Goal: Information Seeking & Learning: Learn about a topic

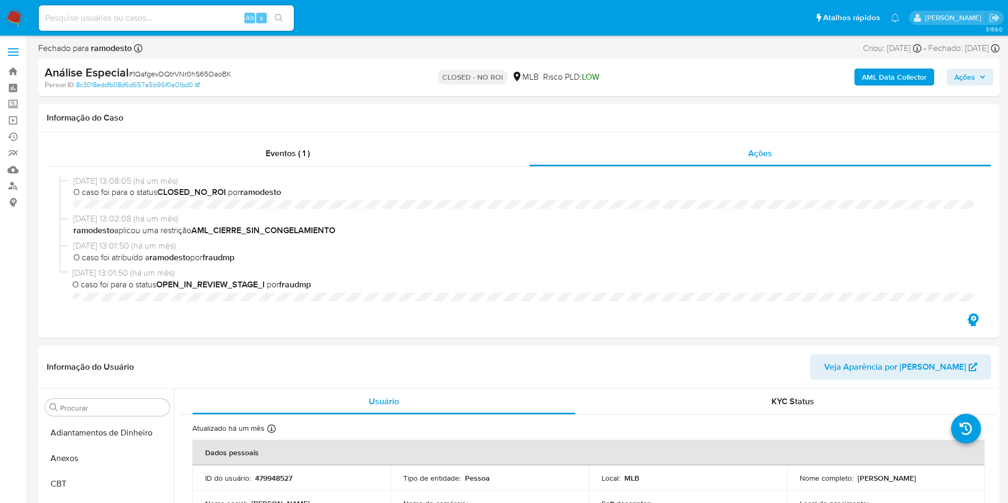
select select "10"
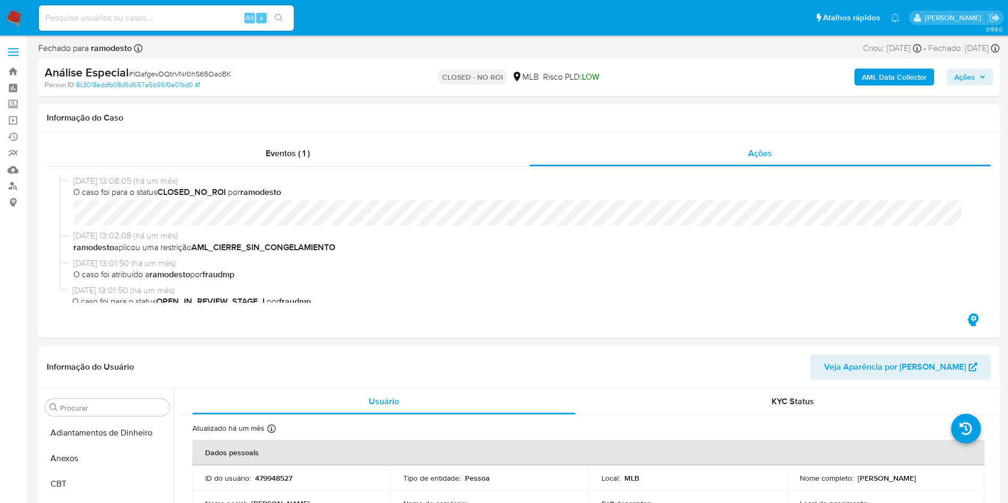
scroll to position [500, 0]
click at [195, 12] on input at bounding box center [166, 18] width 255 height 14
paste input "1298699353"
click at [123, 13] on input "1298699353" at bounding box center [166, 18] width 255 height 14
type input "1298699353"
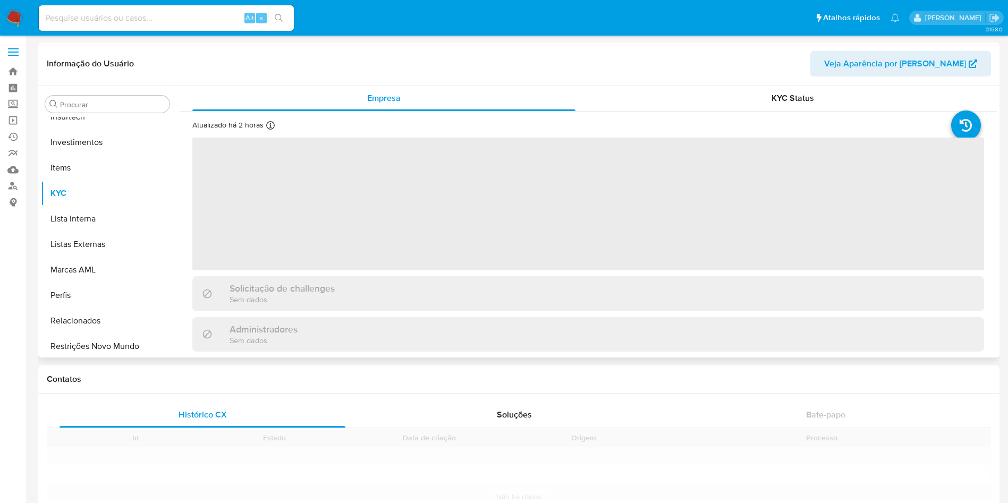
scroll to position [500, 0]
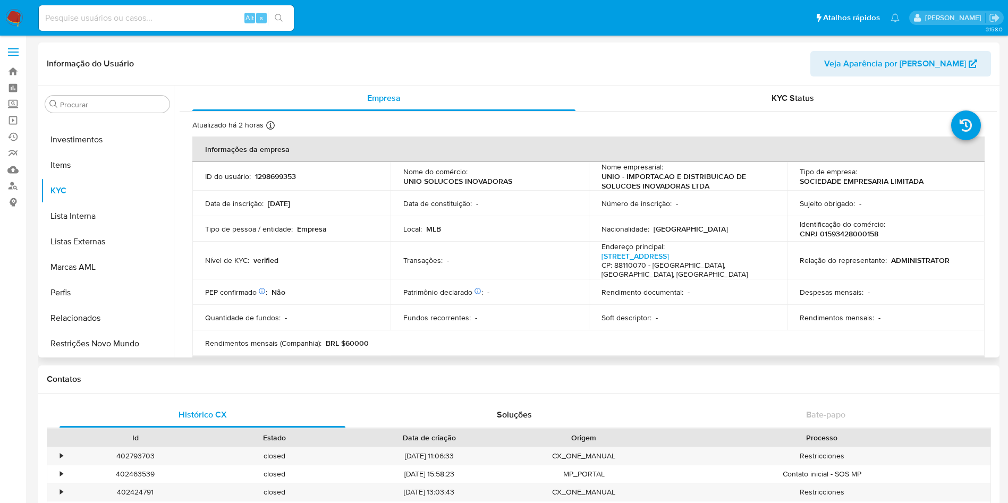
select select "10"
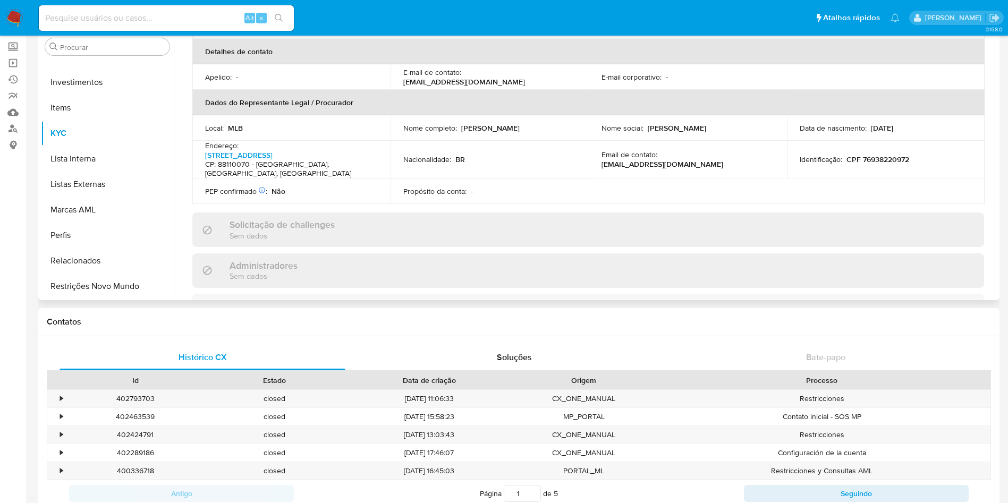
scroll to position [0, 0]
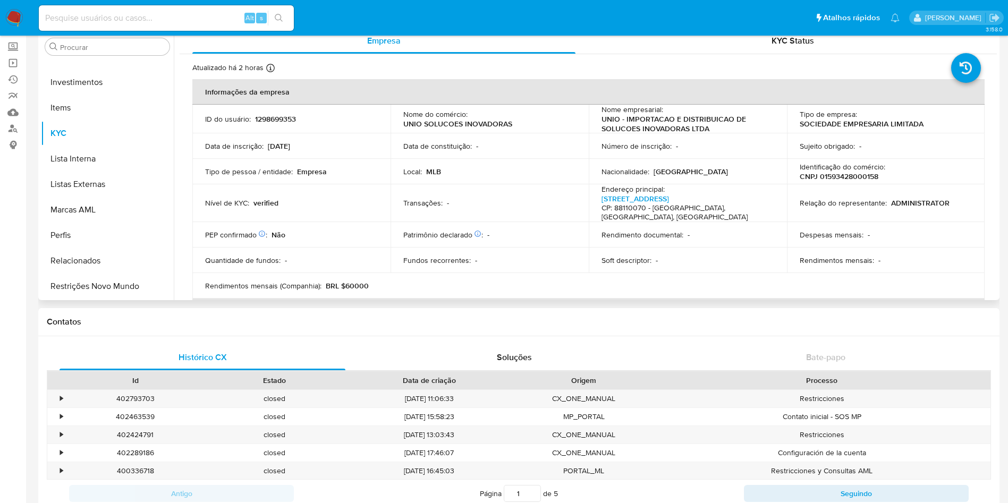
click at [847, 176] on p "CNPJ 01593428000158" at bounding box center [838, 177] width 79 height 10
copy p "01593428000158"
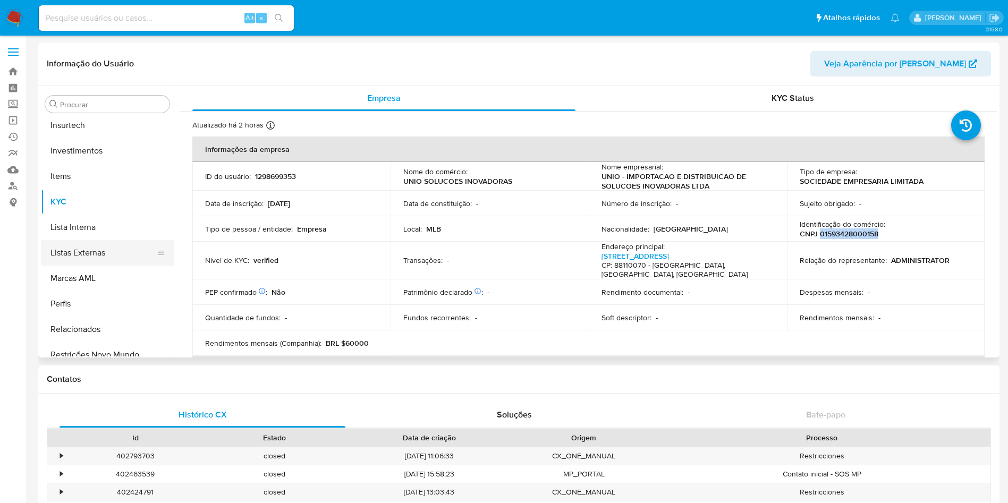
scroll to position [500, 0]
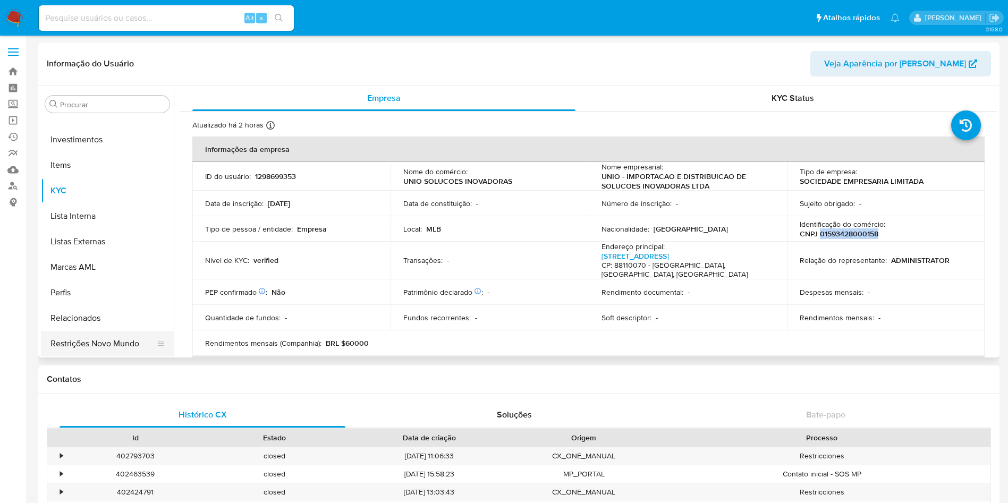
click at [95, 349] on button "Restrições Novo Mundo" at bounding box center [103, 343] width 124 height 25
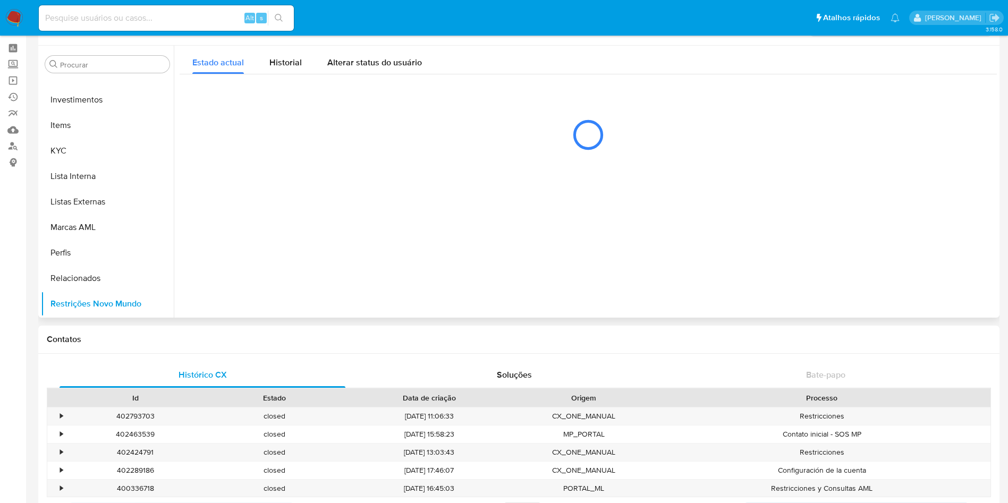
scroll to position [0, 0]
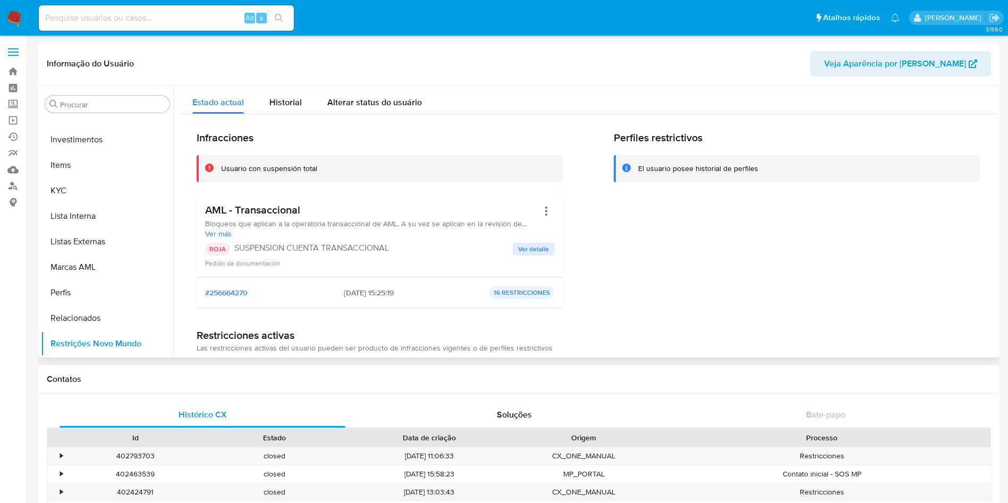
click at [225, 235] on span "Ver más" at bounding box center [371, 234] width 333 height 10
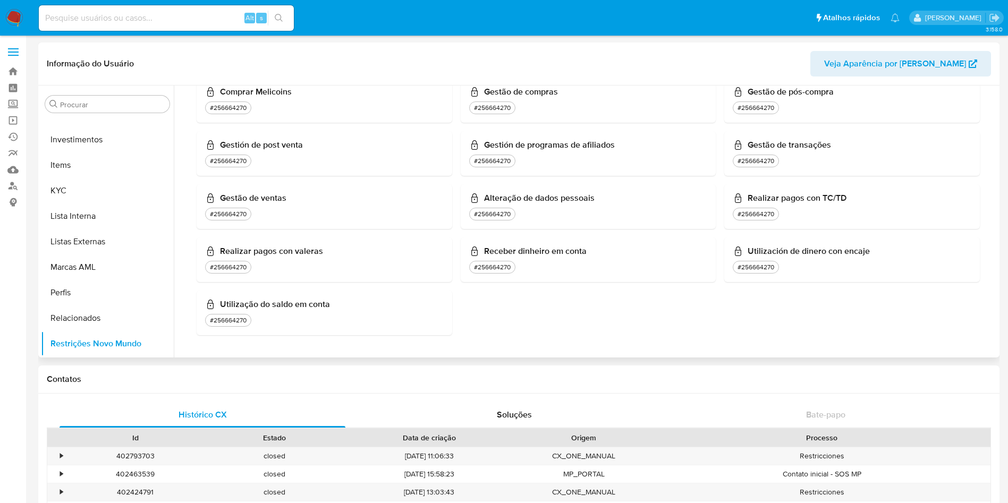
scroll to position [150, 0]
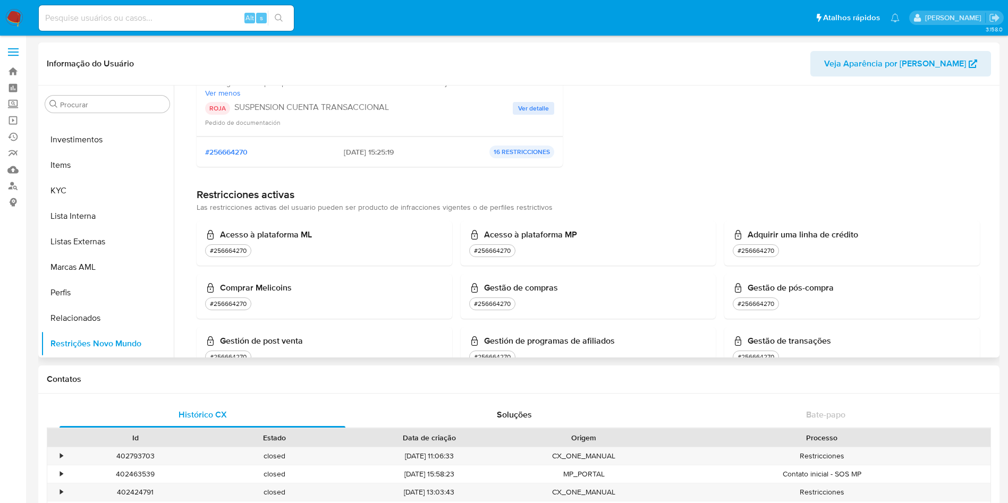
click at [498, 155] on p "16 RESTRICCIONES" at bounding box center [521, 152] width 65 height 13
click at [217, 148] on span "#256664270" at bounding box center [226, 152] width 42 height 10
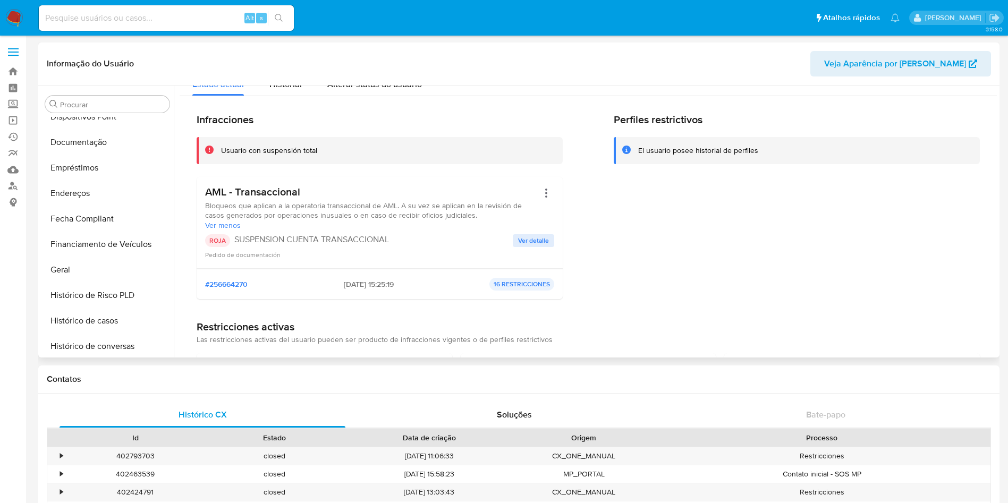
scroll to position [251, 0]
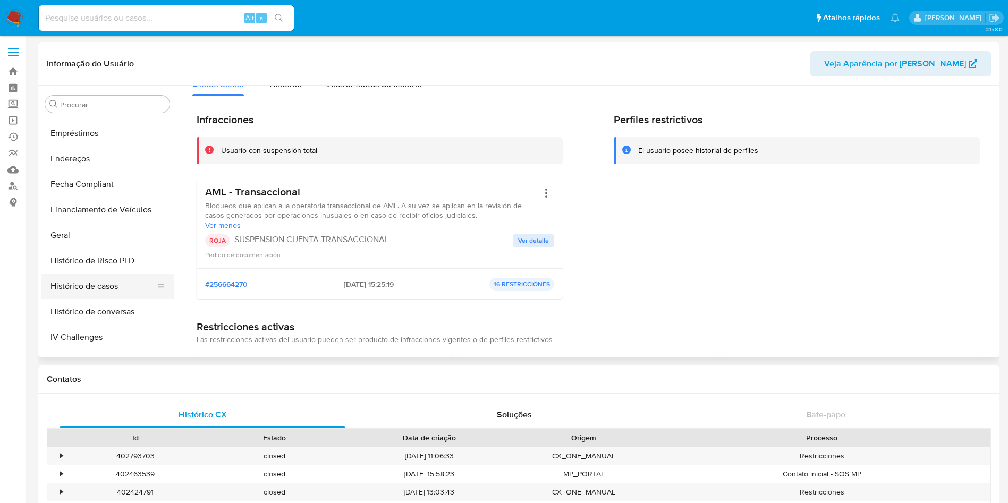
click at [108, 277] on button "Histórico de casos" at bounding box center [103, 286] width 124 height 25
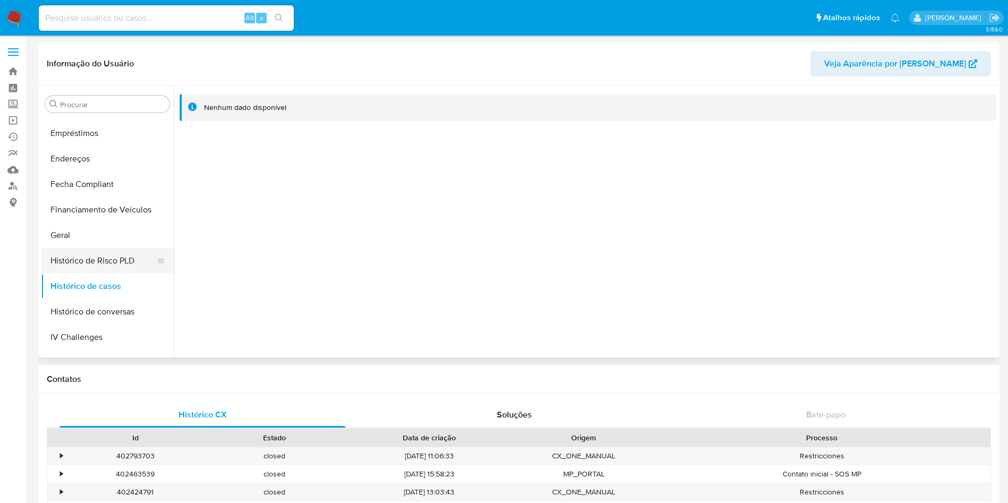
scroll to position [500, 0]
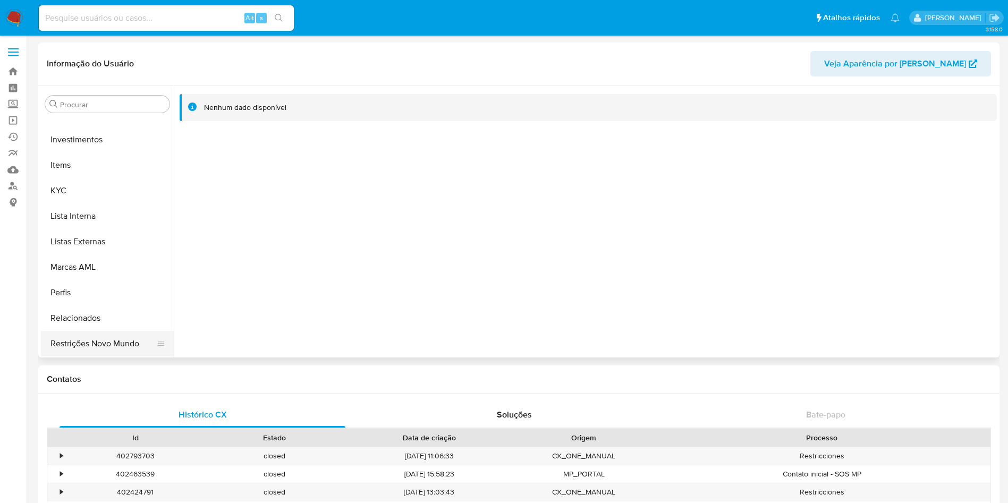
click at [95, 333] on button "Restrições Novo Mundo" at bounding box center [103, 343] width 124 height 25
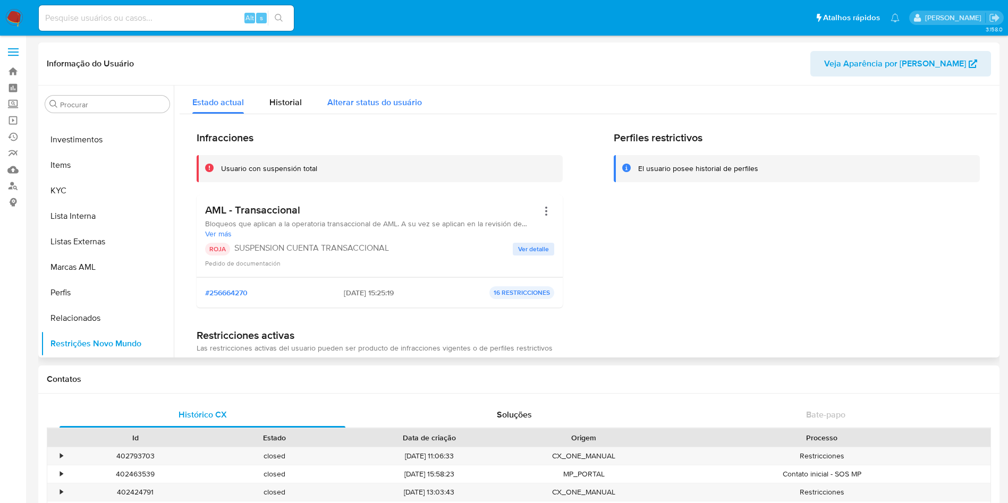
click at [359, 105] on span "Alterar status do usuário" at bounding box center [374, 102] width 95 height 12
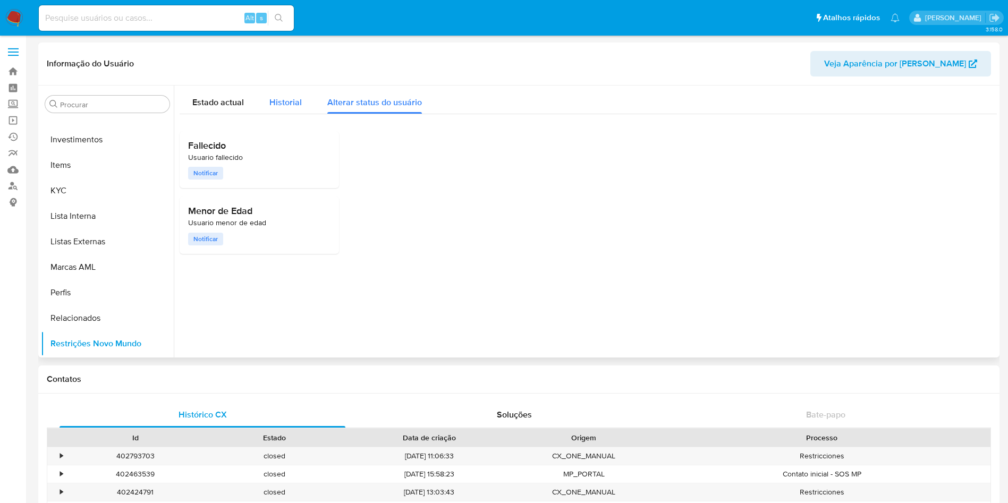
click at [286, 113] on div "Historial" at bounding box center [285, 100] width 32 height 28
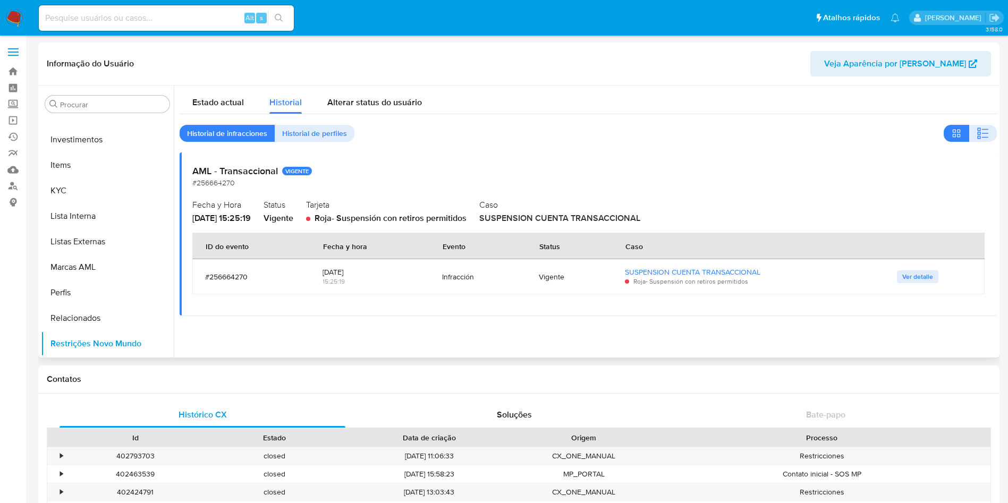
scroll to position [57, 0]
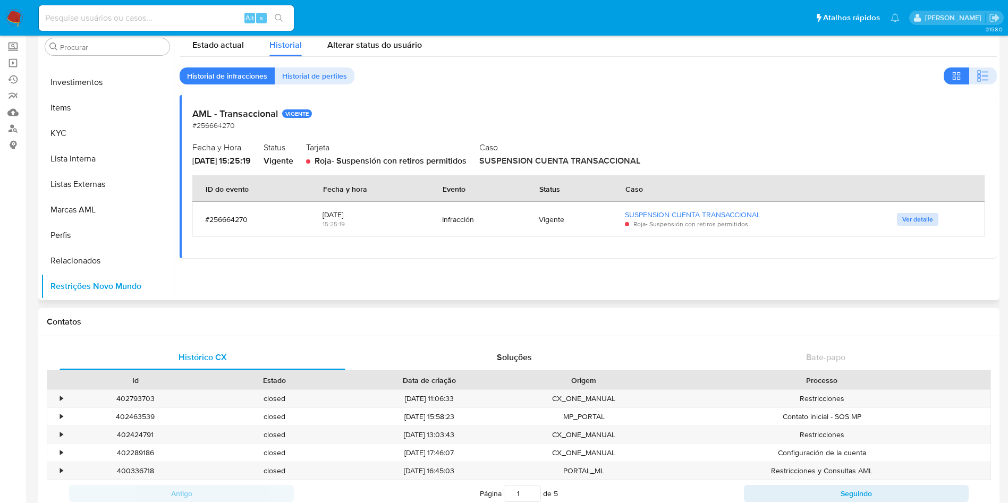
click at [933, 217] on button "Ver detalle" at bounding box center [917, 219] width 41 height 13
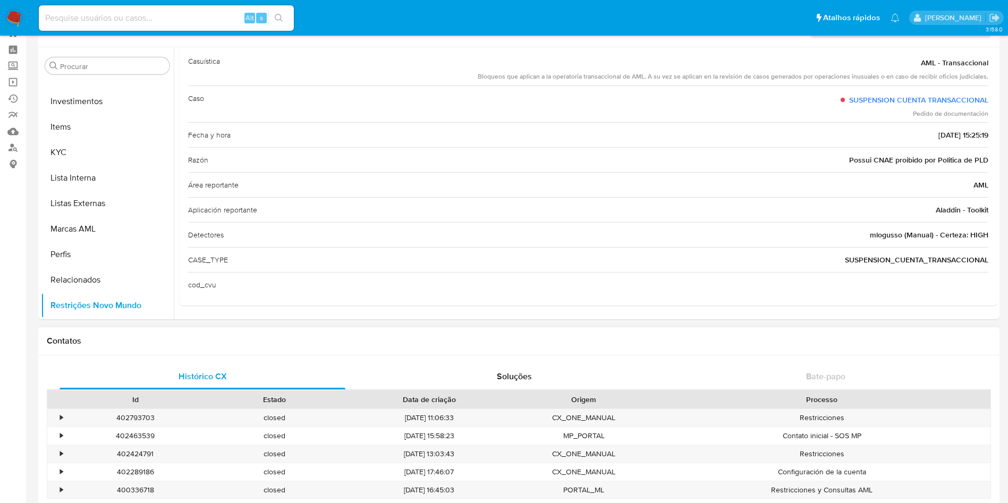
scroll to position [0, 0]
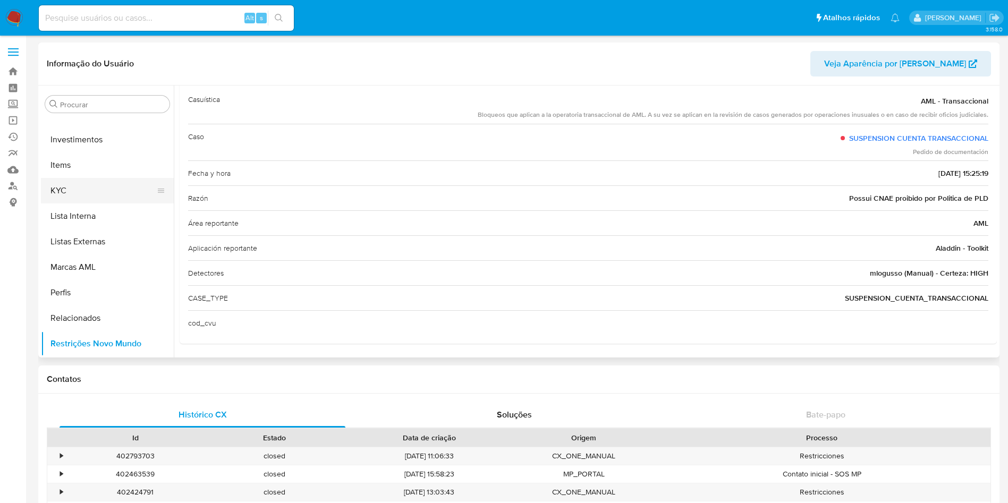
click at [81, 198] on button "KYC" at bounding box center [103, 190] width 124 height 25
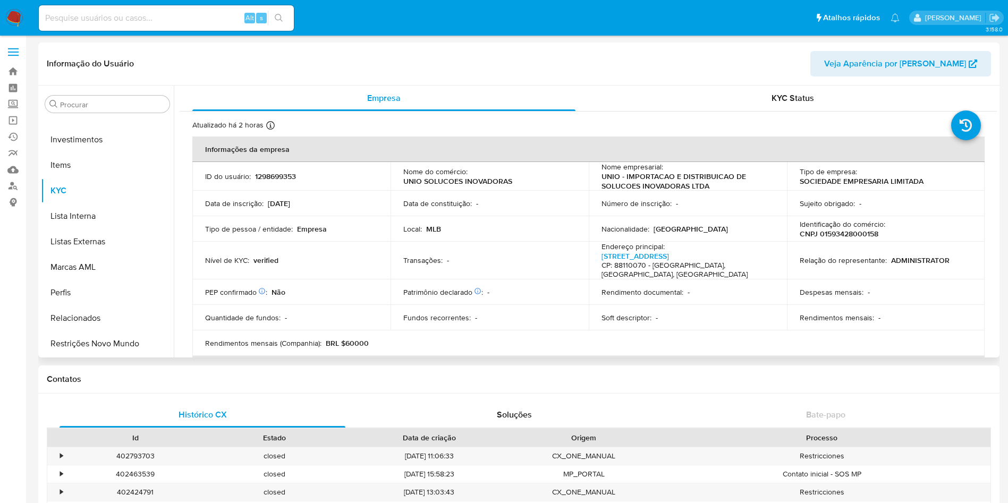
click at [848, 236] on p "CNPJ 01593428000158" at bounding box center [838, 234] width 79 height 10
copy p "01593428000158"
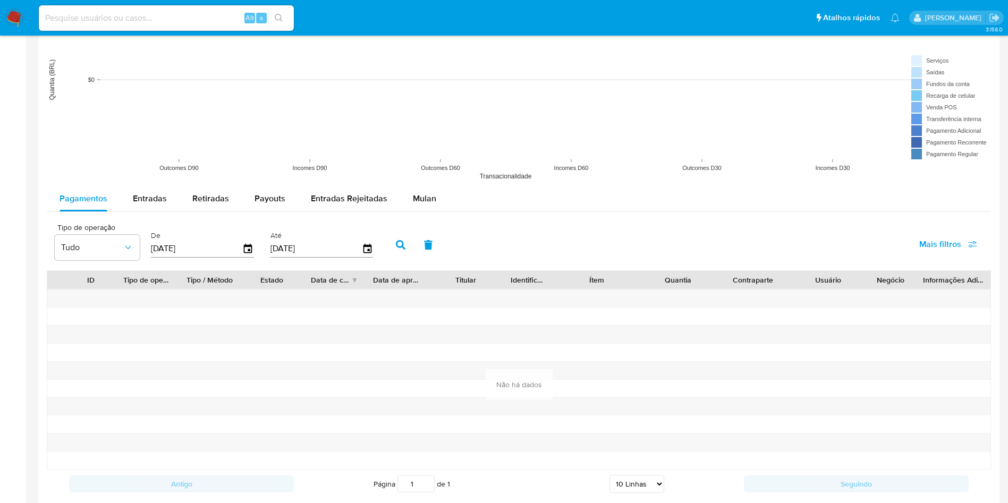
scroll to position [818, 0]
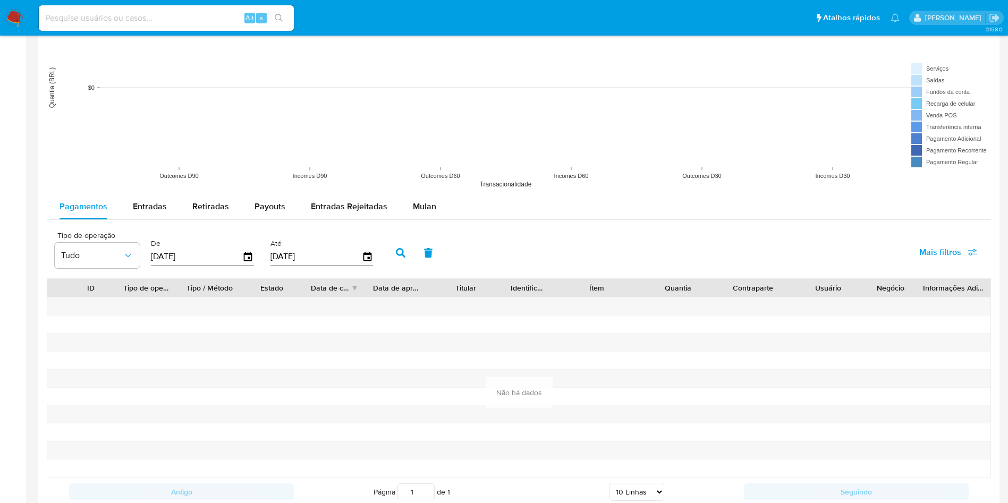
click at [157, 187] on rect at bounding box center [519, 87] width 944 height 212
click at [156, 211] on span "Entradas" at bounding box center [150, 206] width 34 height 12
select select "10"
click at [215, 256] on input "[DATE]" at bounding box center [196, 256] width 91 height 17
click at [247, 254] on icon "button" at bounding box center [248, 257] width 8 height 10
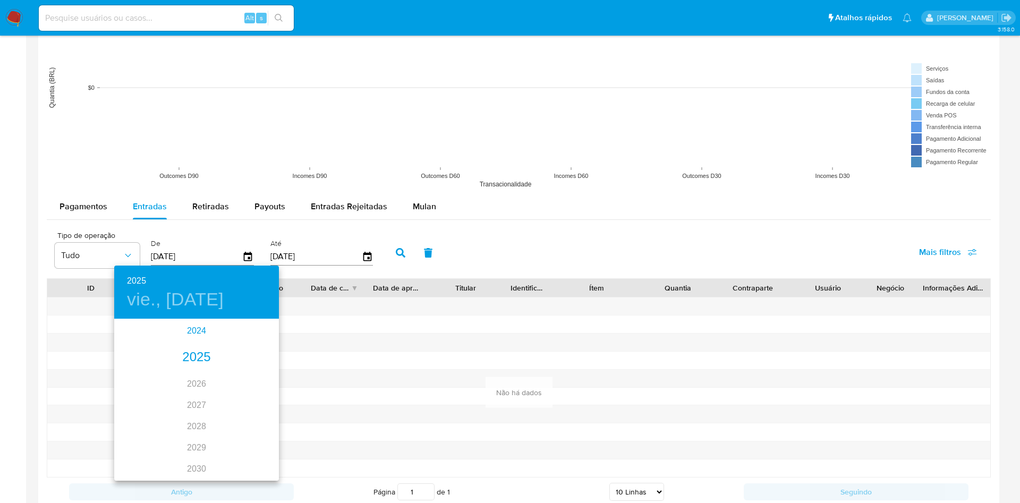
click at [197, 329] on div "2024" at bounding box center [196, 330] width 165 height 21
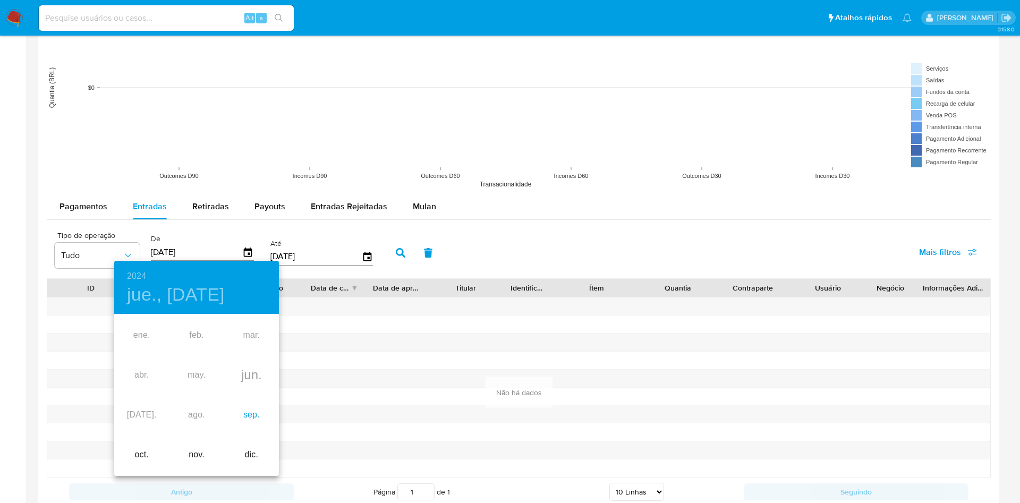
click at [253, 412] on div "sep." at bounding box center [251, 415] width 55 height 40
type input "13/09/2024"
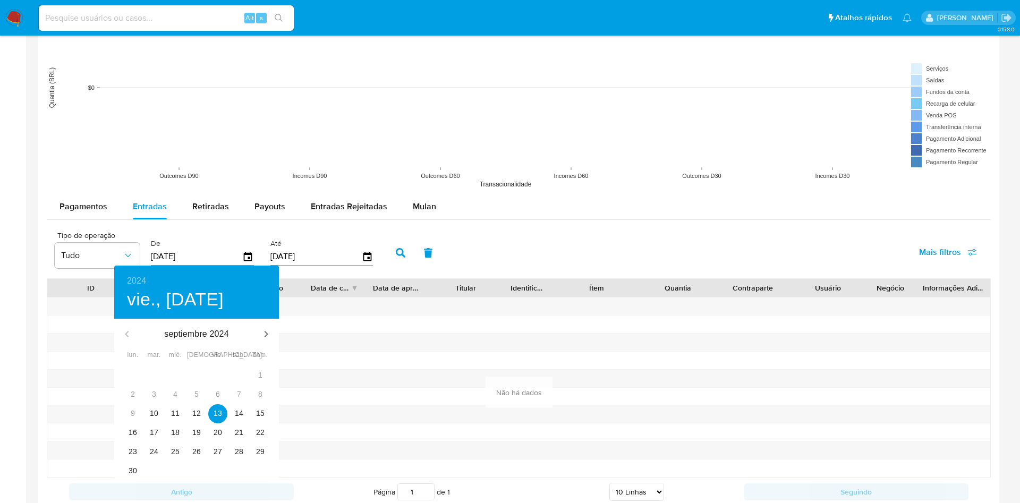
click at [399, 254] on div at bounding box center [510, 251] width 1020 height 503
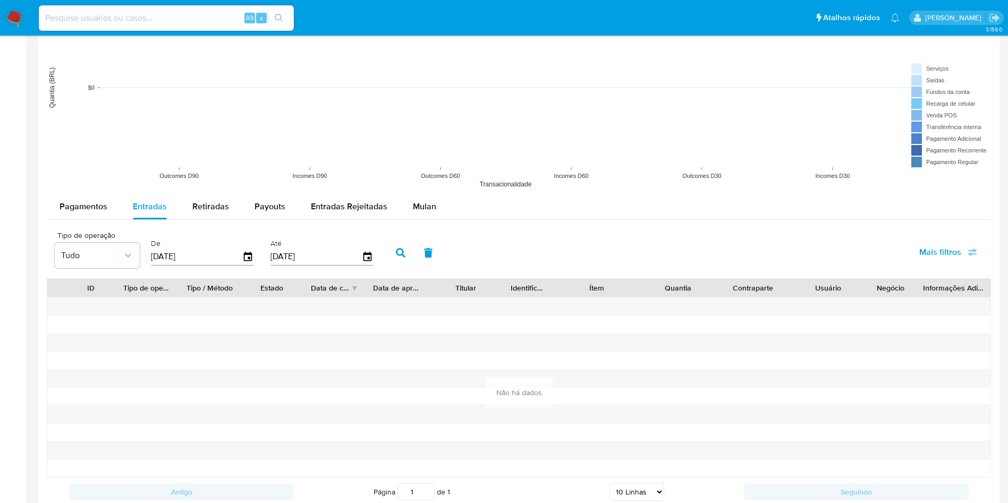
click at [402, 250] on icon "button" at bounding box center [401, 253] width 10 height 10
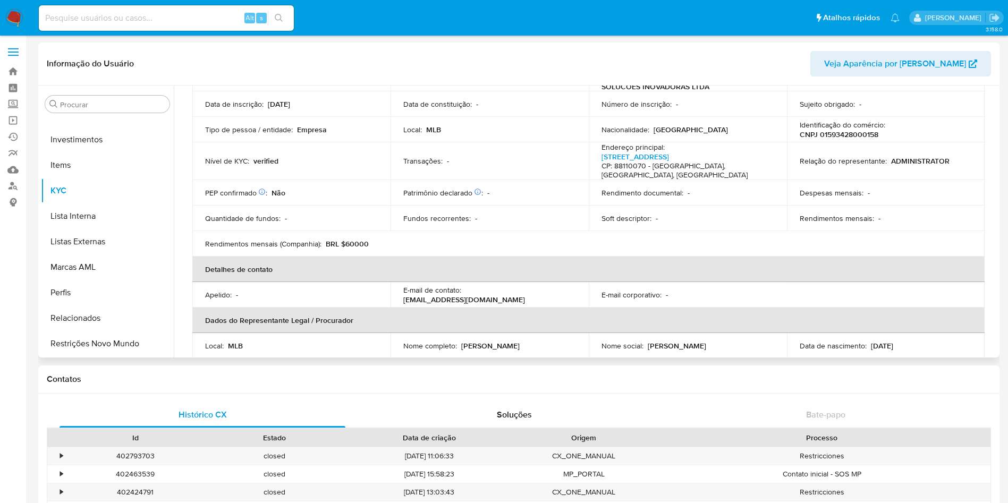
scroll to position [100, 0]
drag, startPoint x: 547, startPoint y: 287, endPoint x: 516, endPoint y: 292, distance: 30.6
click at [516, 292] on td "E-mail de contato : comercial@silcor.com.br" at bounding box center [489, 293] width 198 height 25
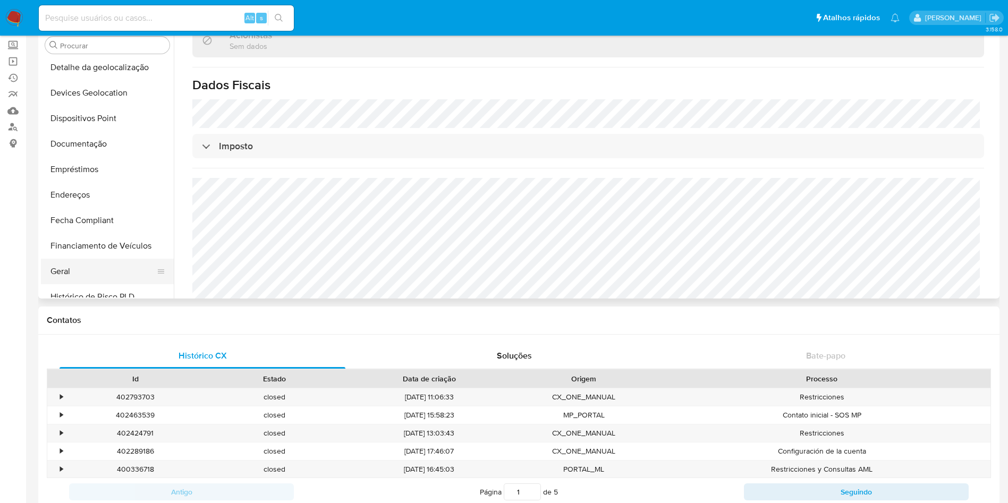
scroll to position [181, 0]
click at [100, 238] on button "Geral" at bounding box center [103, 246] width 124 height 25
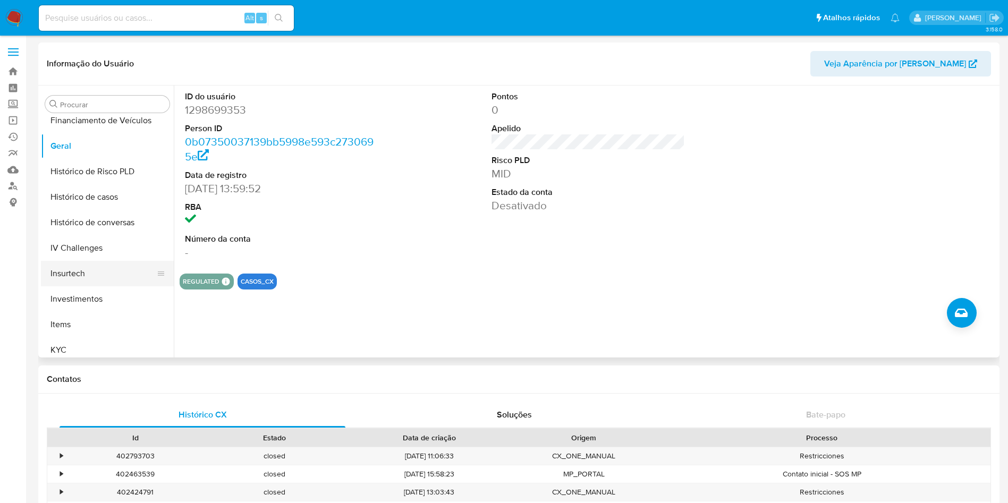
scroll to position [420, 0]
click at [91, 262] on button "KYC" at bounding box center [103, 270] width 124 height 25
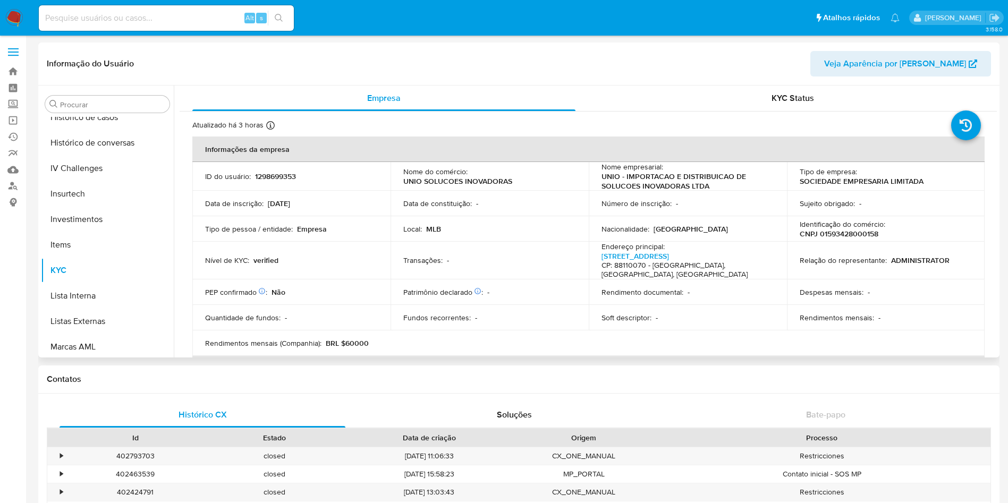
click at [848, 229] on p "CNPJ 01593428000158" at bounding box center [838, 234] width 79 height 10
copy p "CNPJ"
click at [856, 233] on p "CNPJ 01593428000158" at bounding box center [838, 234] width 79 height 10
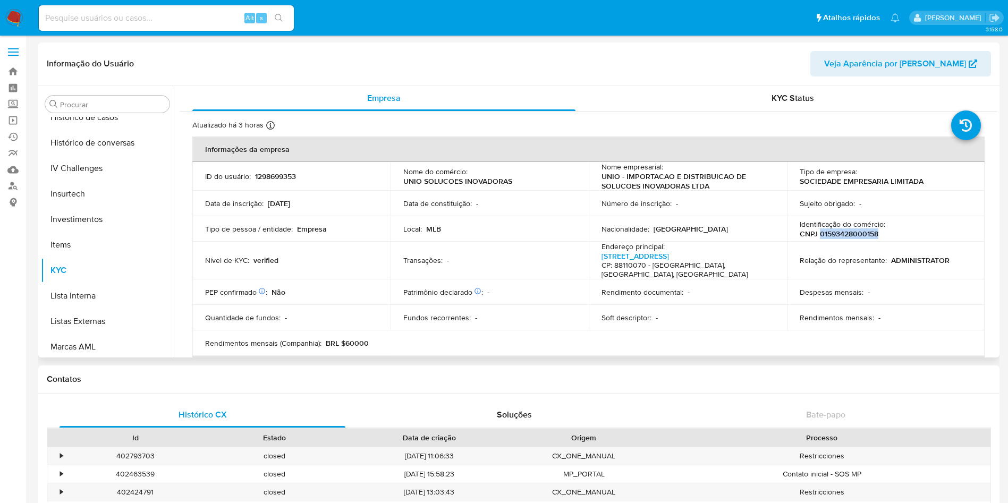
copy p "01593428000158"
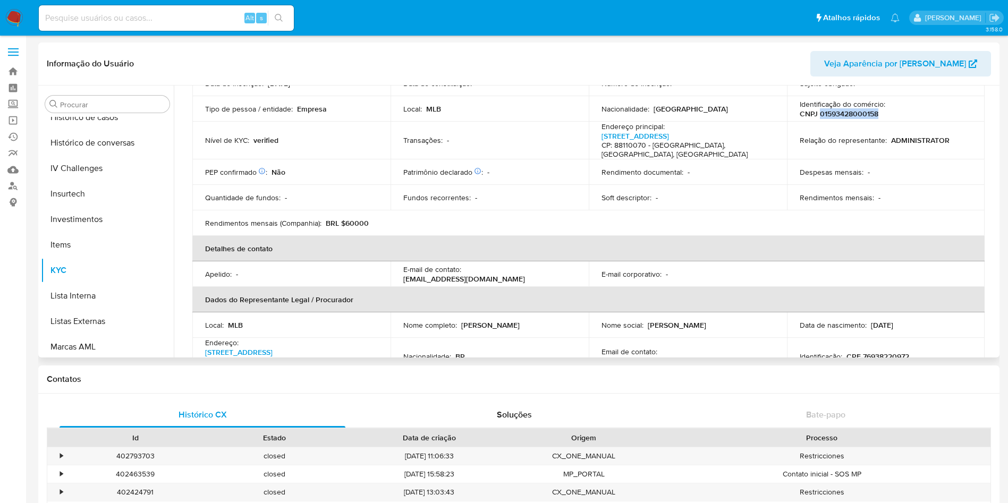
scroll to position [239, 0]
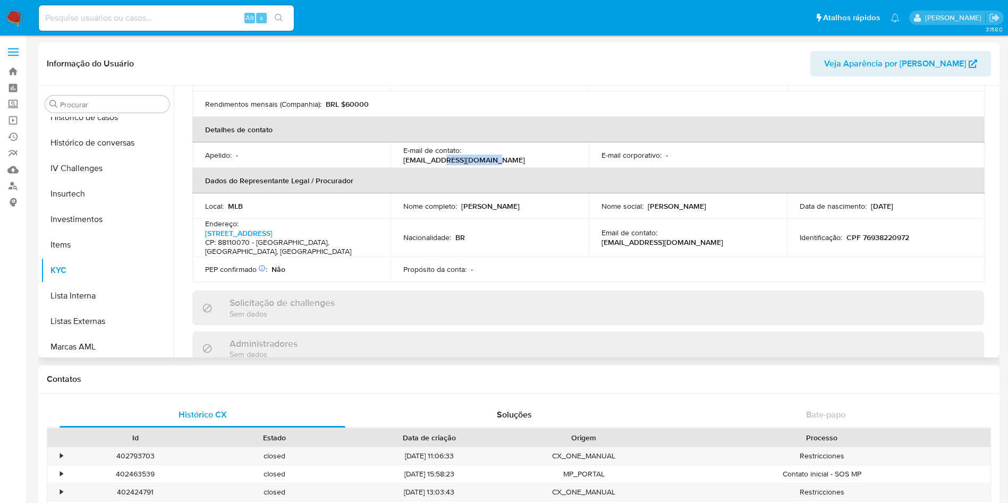
drag, startPoint x: 547, startPoint y: 147, endPoint x: 501, endPoint y: 143, distance: 45.3
click at [501, 146] on div "E-mail de contato : comercial@silcor.com.br" at bounding box center [489, 155] width 173 height 19
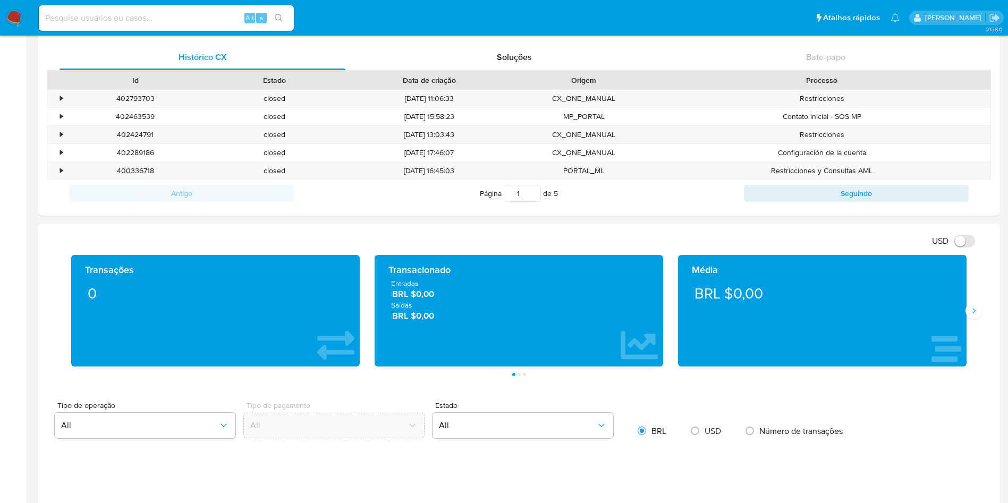
scroll to position [159, 0]
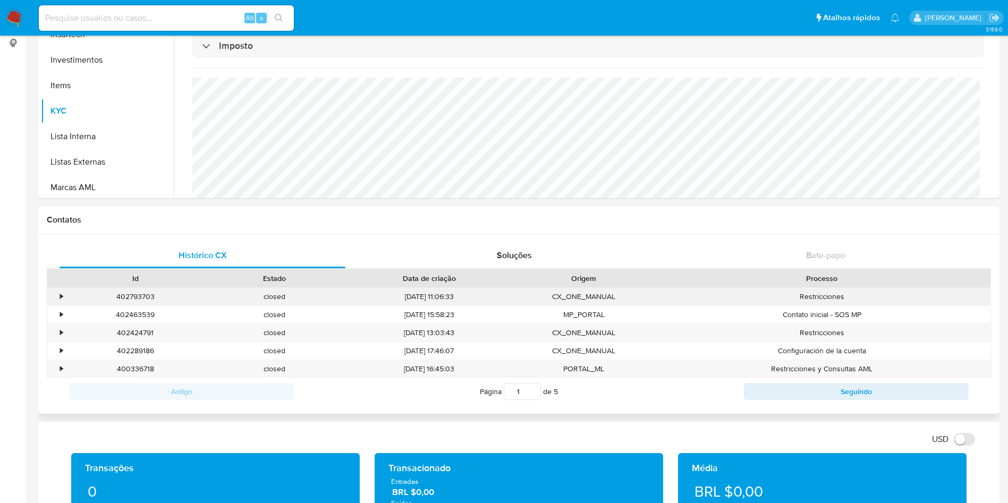
click at [62, 299] on div "•" at bounding box center [61, 297] width 3 height 10
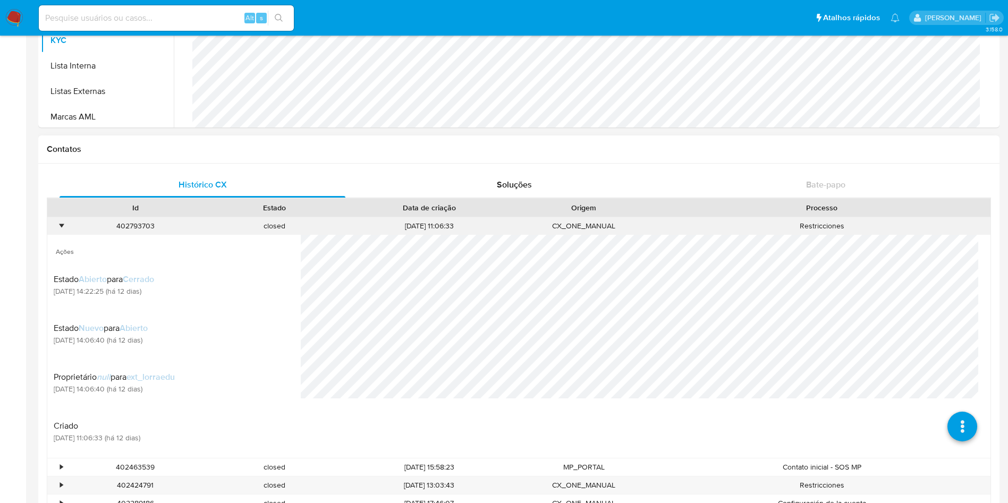
scroll to position [319, 0]
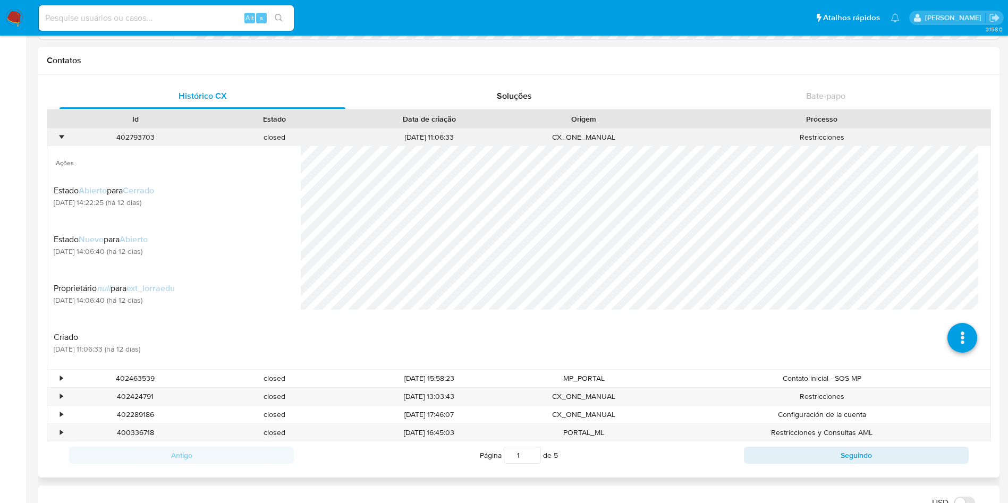
click at [304, 144] on div "closed" at bounding box center [274, 138] width 139 height 18
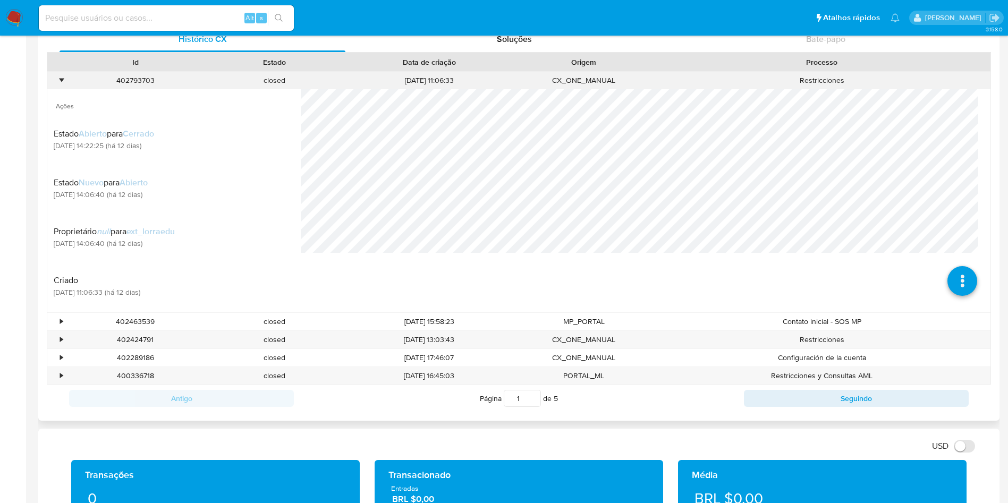
scroll to position [377, 0]
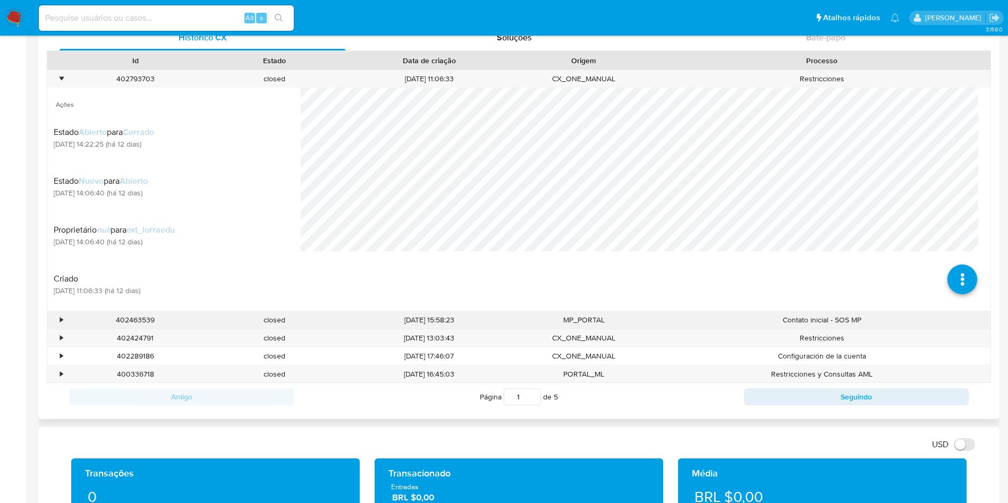
click at [63, 315] on div "•" at bounding box center [61, 320] width 3 height 10
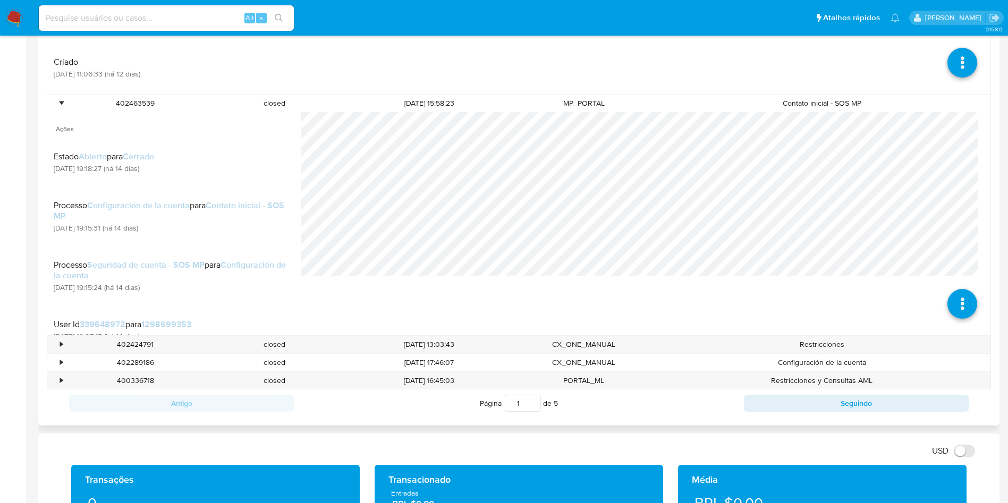
scroll to position [596, 0]
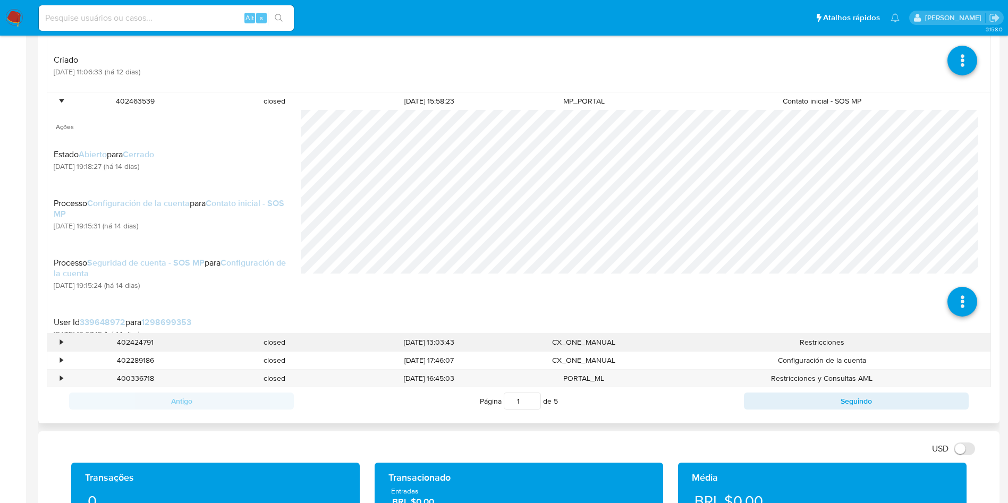
click at [58, 346] on div "•" at bounding box center [56, 343] width 19 height 18
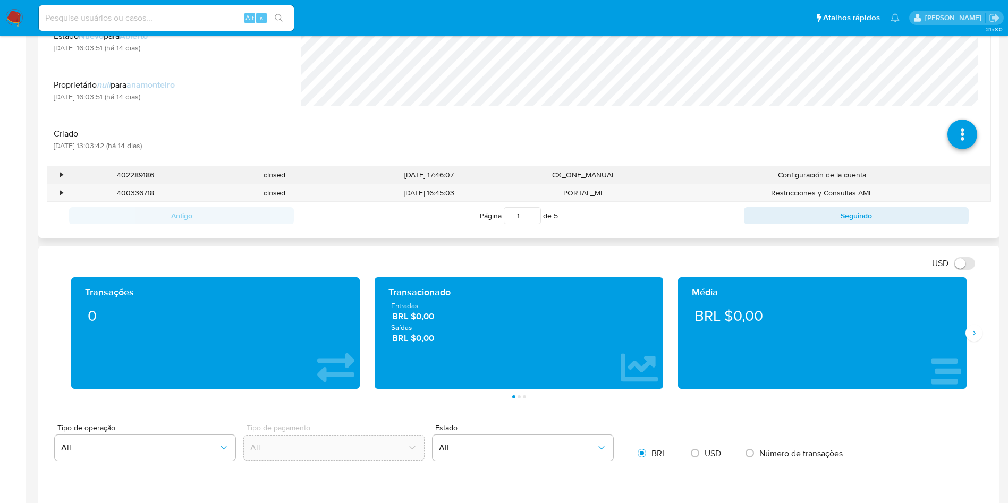
scroll to position [908, 0]
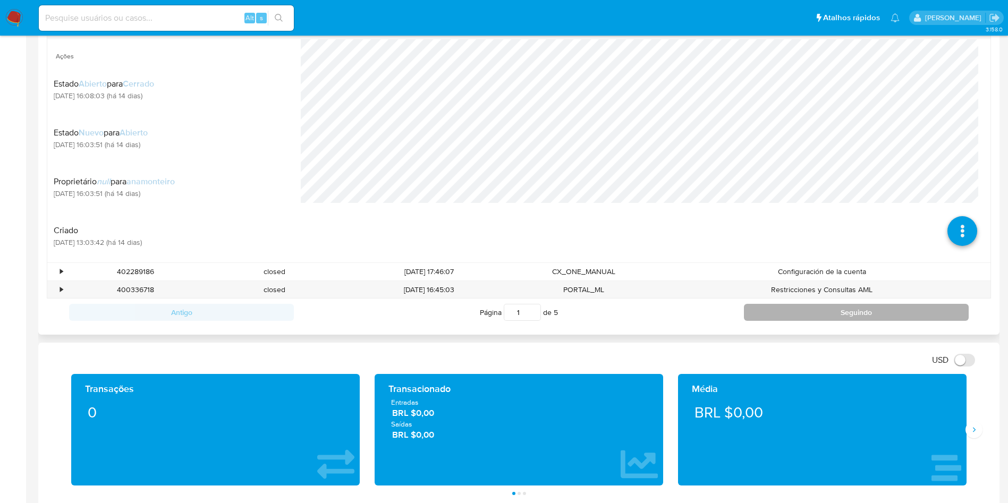
click at [818, 313] on button "Seguindo" at bounding box center [856, 312] width 225 height 17
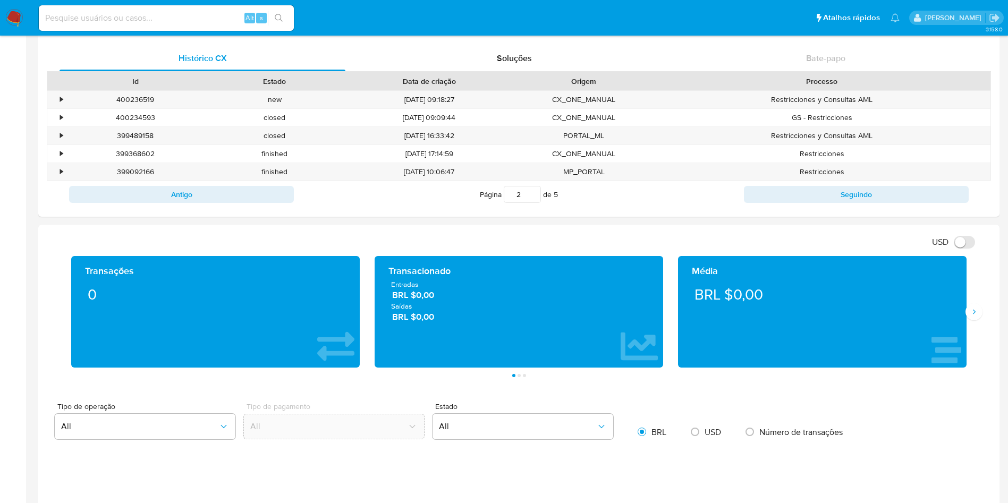
scroll to position [270, 0]
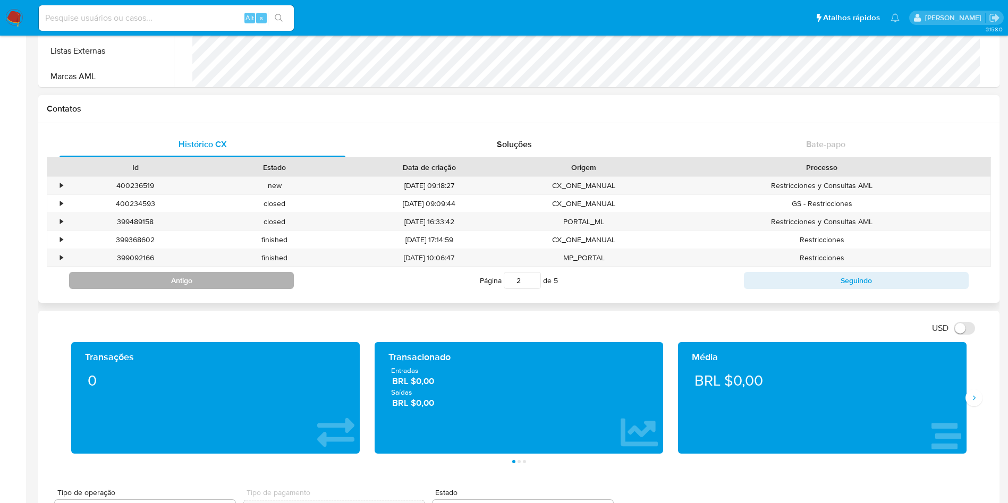
click at [278, 284] on button "Antigo" at bounding box center [181, 280] width 225 height 17
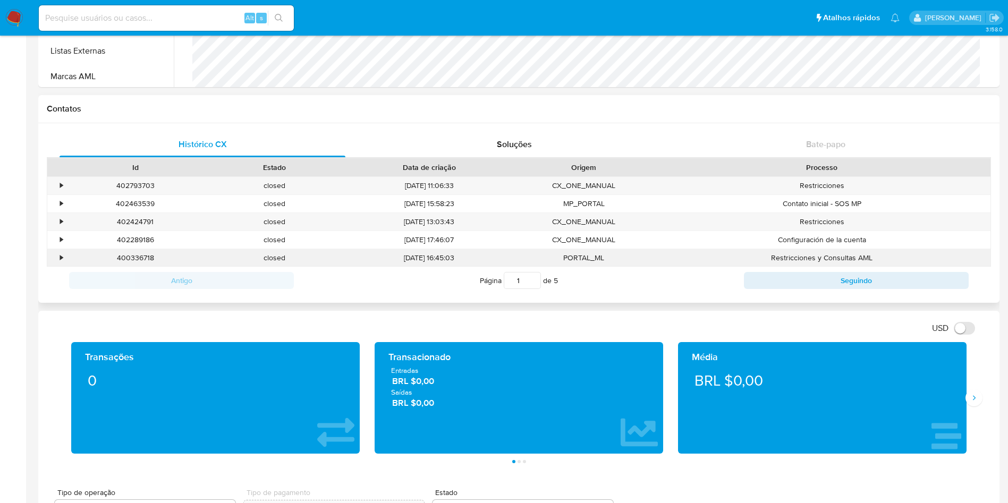
click at [62, 259] on div "•" at bounding box center [61, 258] width 3 height 10
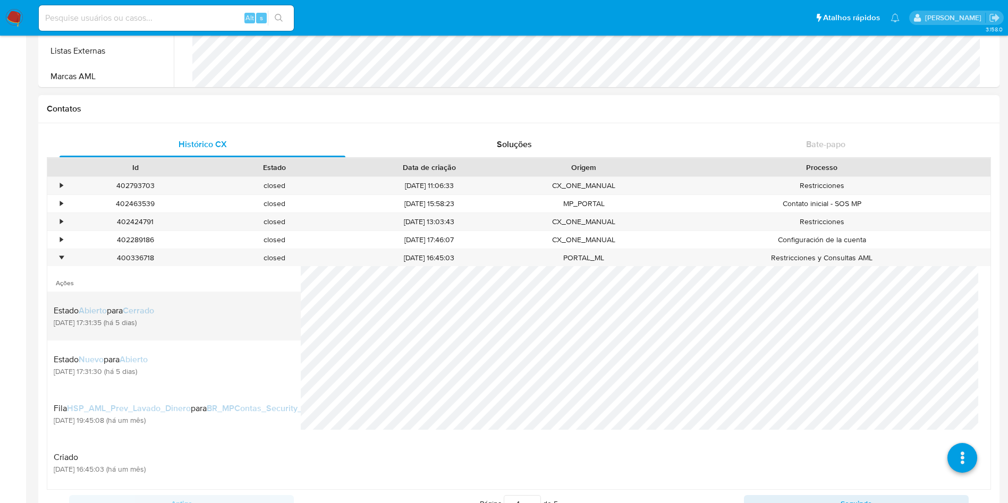
click at [94, 314] on span "Abierto" at bounding box center [93, 310] width 28 height 12
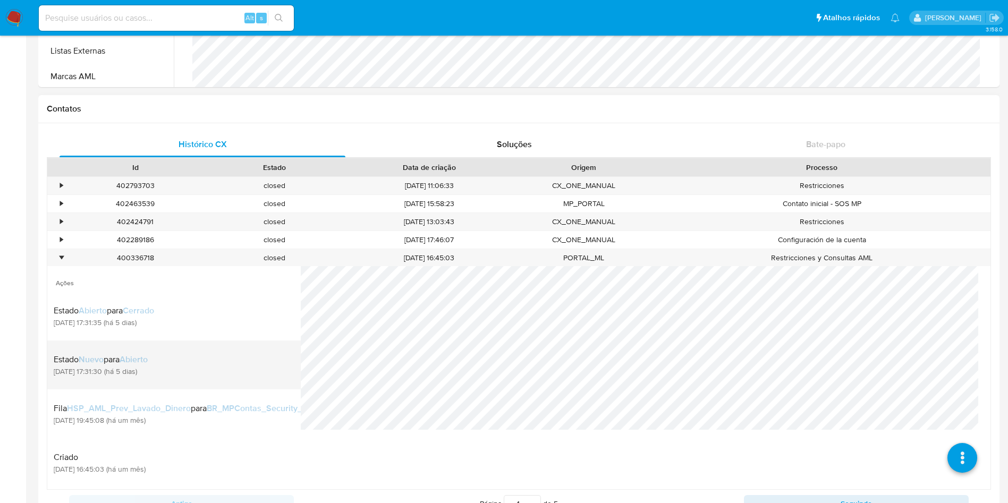
click at [94, 357] on span "Nuevo" at bounding box center [91, 359] width 25 height 12
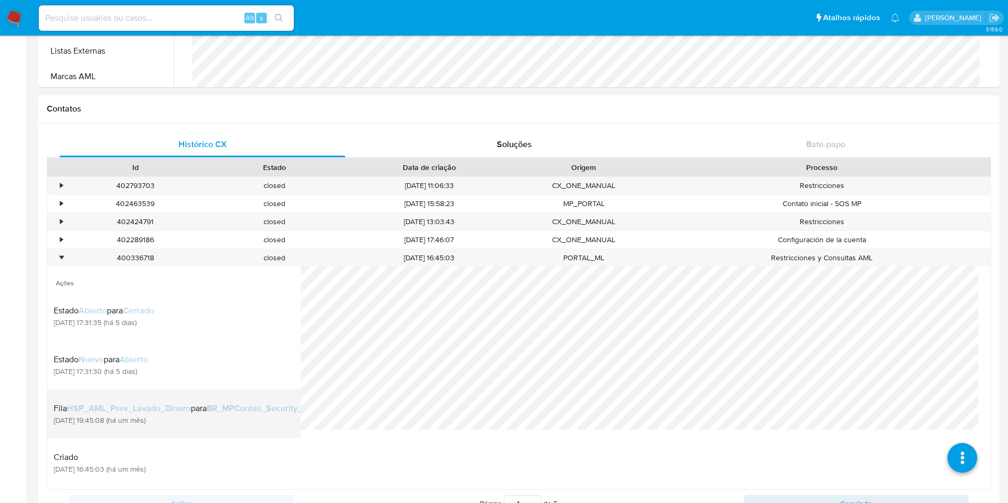
click at [128, 402] on span "HSP_AML_Prev_Lavado_Dinero" at bounding box center [129, 408] width 124 height 12
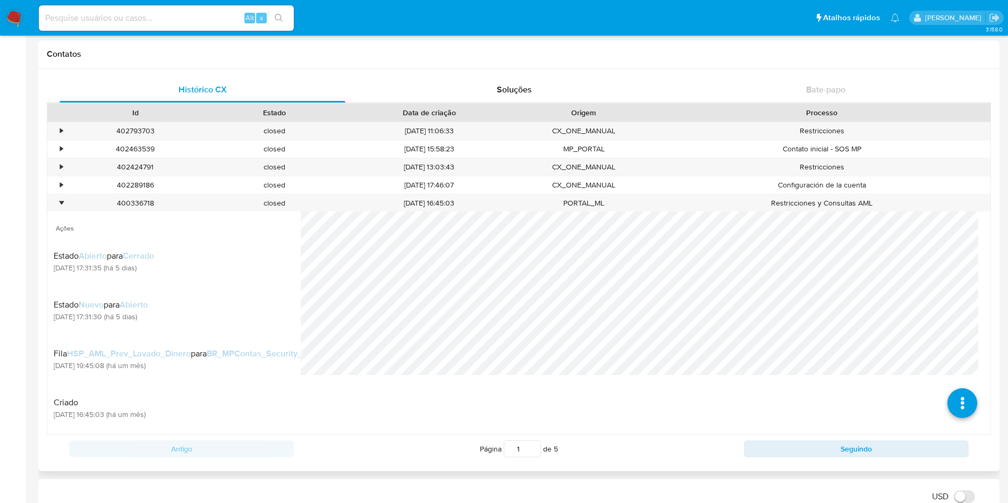
scroll to position [350, 0]
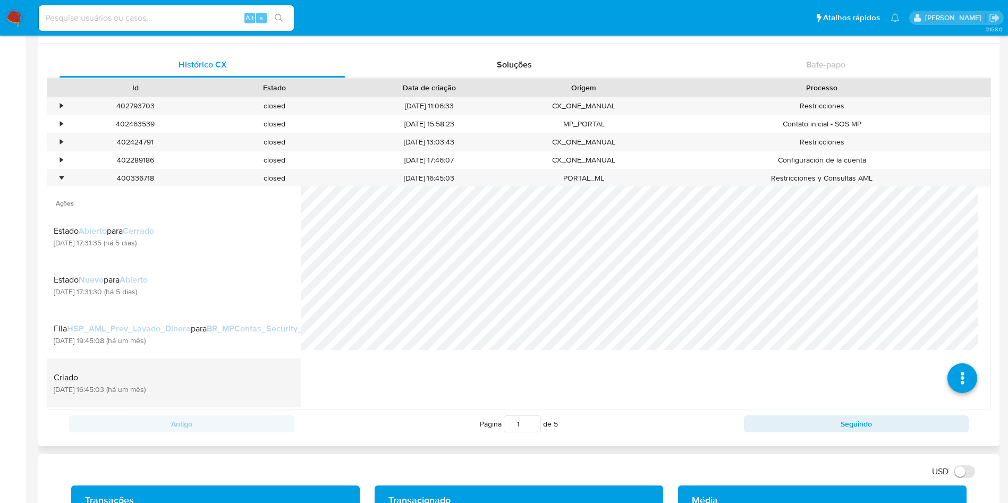
click at [210, 388] on div "Criado 14/08/2025 16:45:03 (há um mês)" at bounding box center [174, 383] width 241 height 36
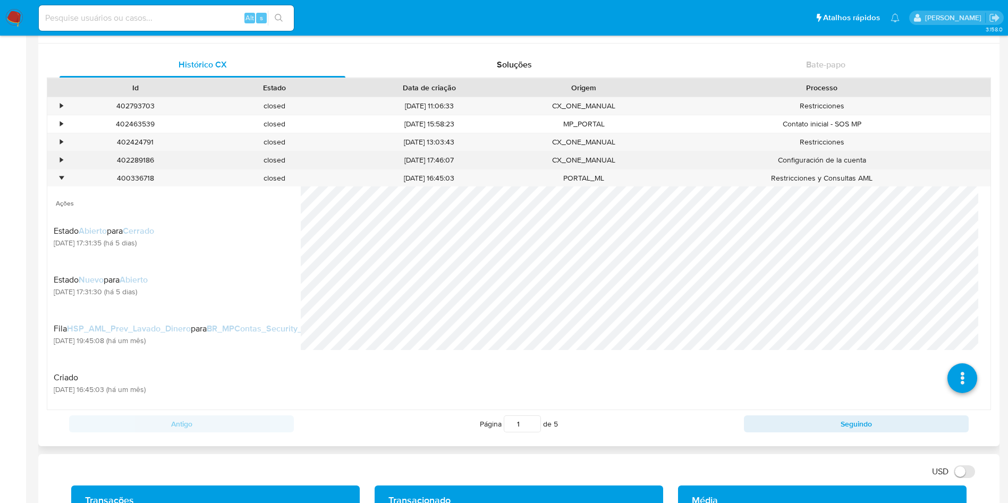
click at [61, 160] on div "•" at bounding box center [61, 160] width 3 height 10
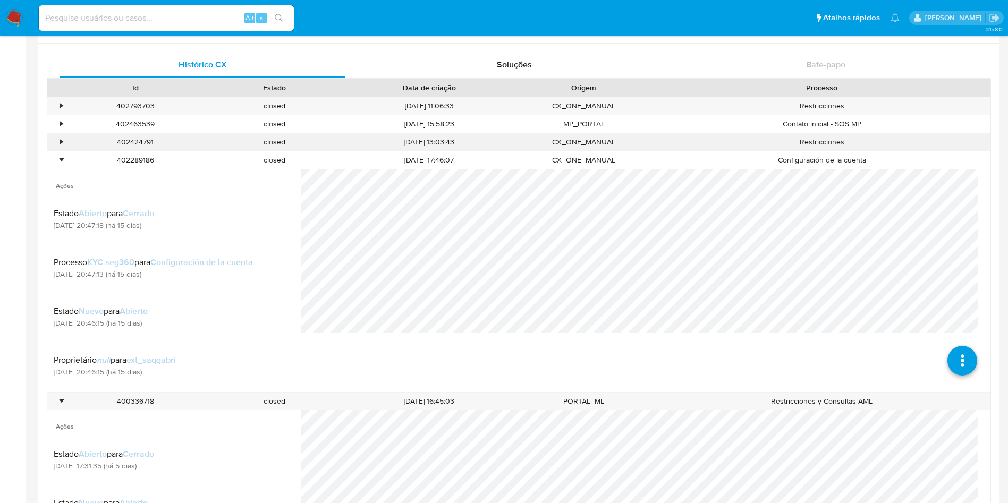
click at [62, 143] on div "•" at bounding box center [61, 142] width 3 height 10
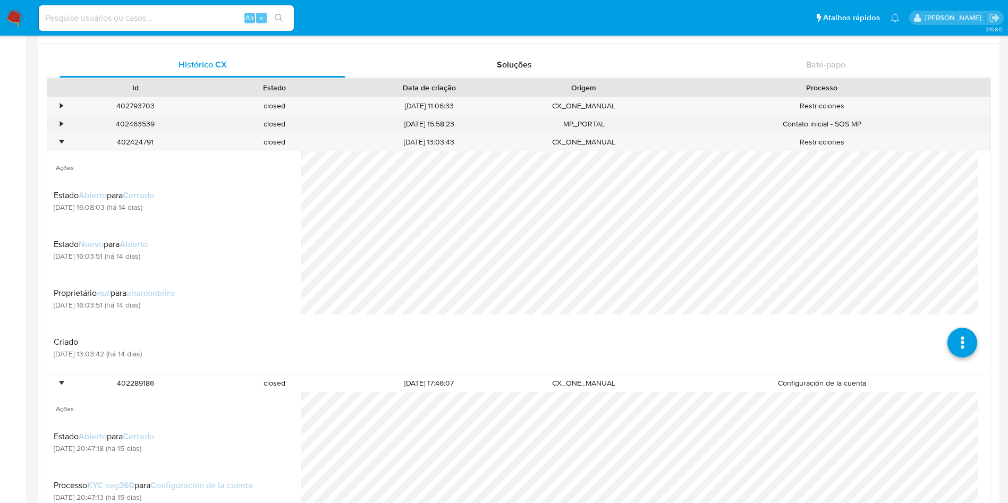
click at [66, 124] on div "402463539" at bounding box center [135, 124] width 139 height 18
click at [59, 121] on div "•" at bounding box center [56, 124] width 19 height 18
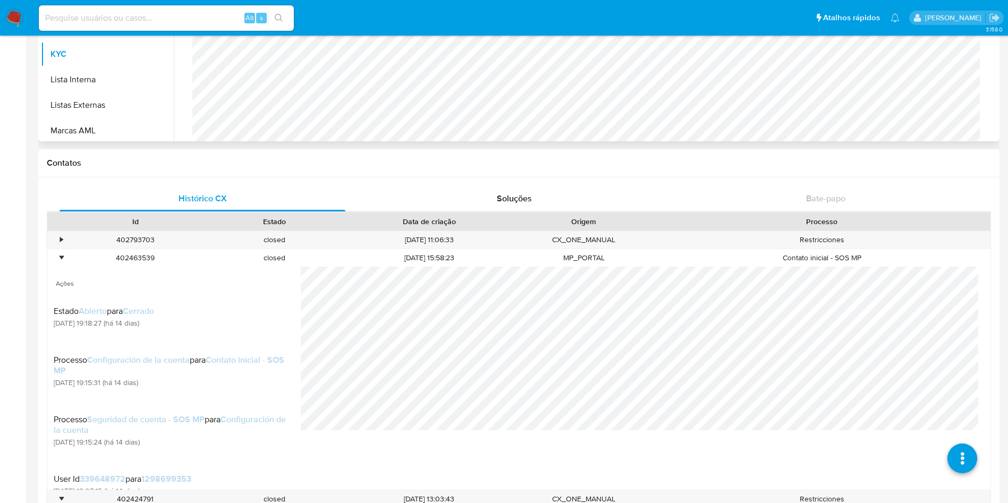
scroll to position [111, 0]
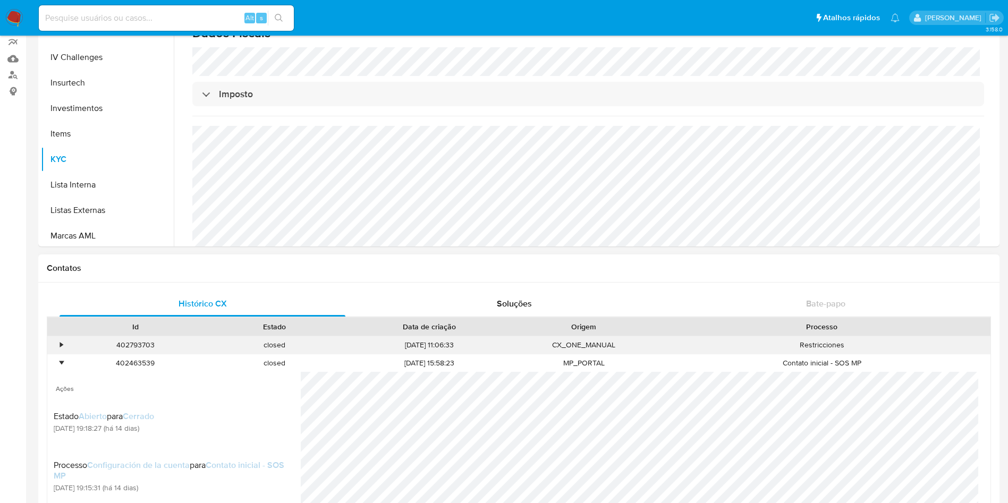
click at [69, 343] on div "402793703" at bounding box center [135, 345] width 139 height 18
click at [59, 345] on div "•" at bounding box center [56, 345] width 19 height 18
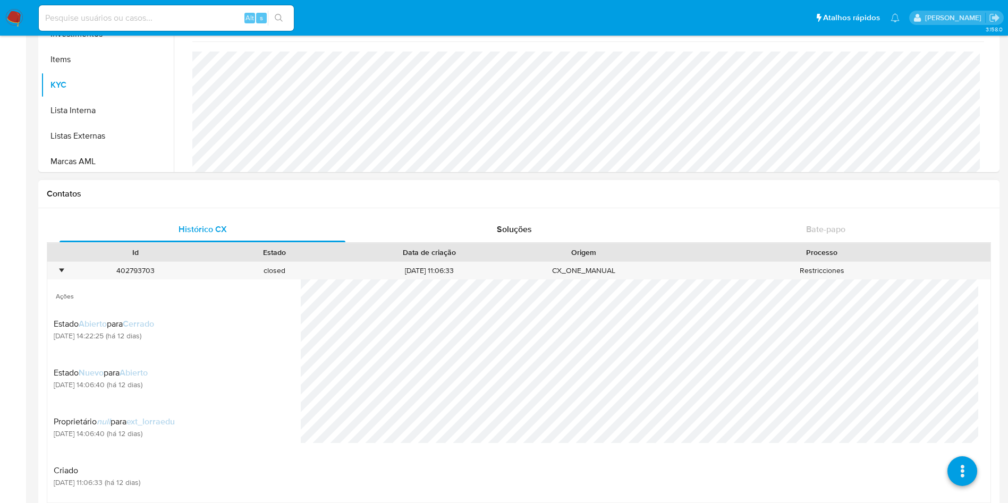
scroll to position [270, 0]
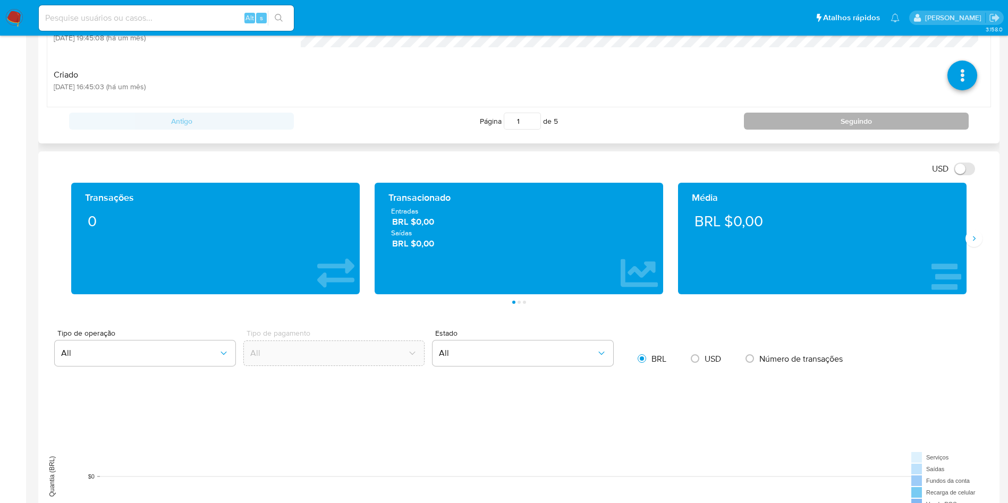
click at [839, 121] on button "Seguindo" at bounding box center [856, 121] width 225 height 17
type input "2"
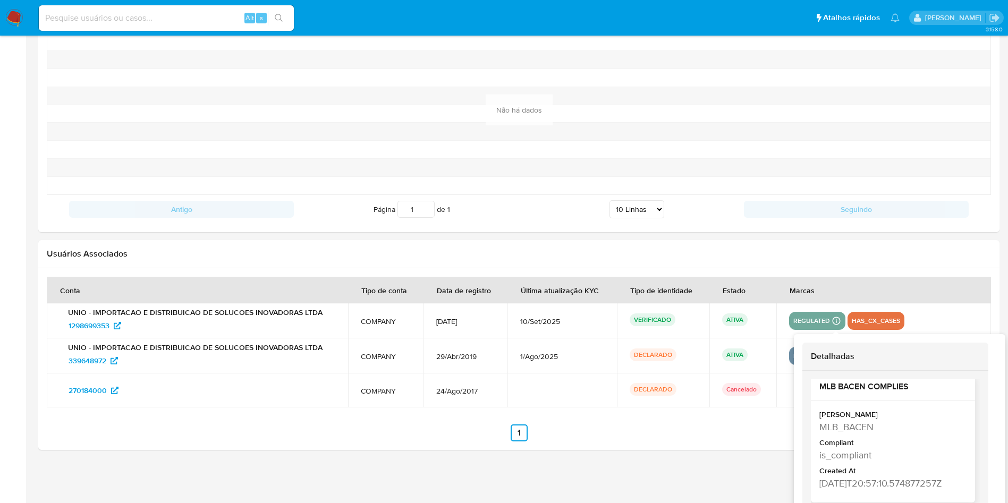
scroll to position [22, 0]
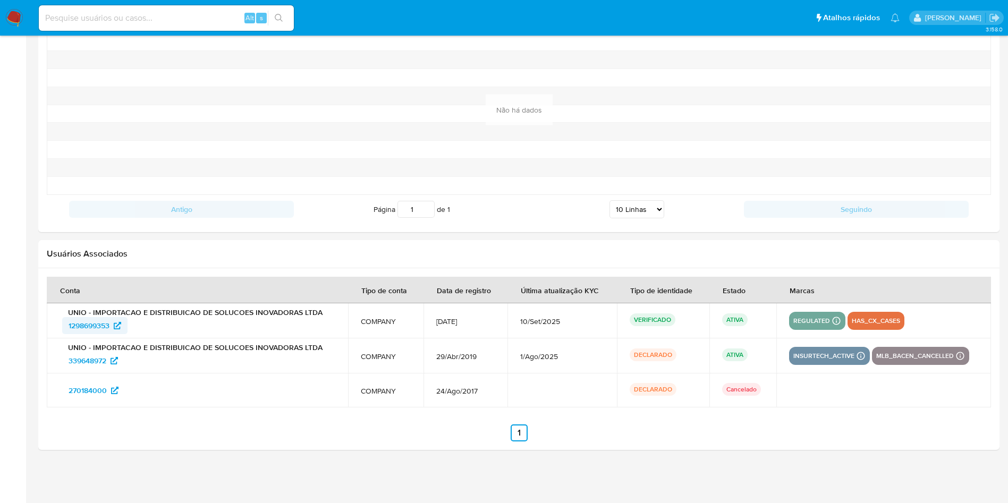
click at [93, 328] on span "1298699353" at bounding box center [89, 325] width 41 height 17
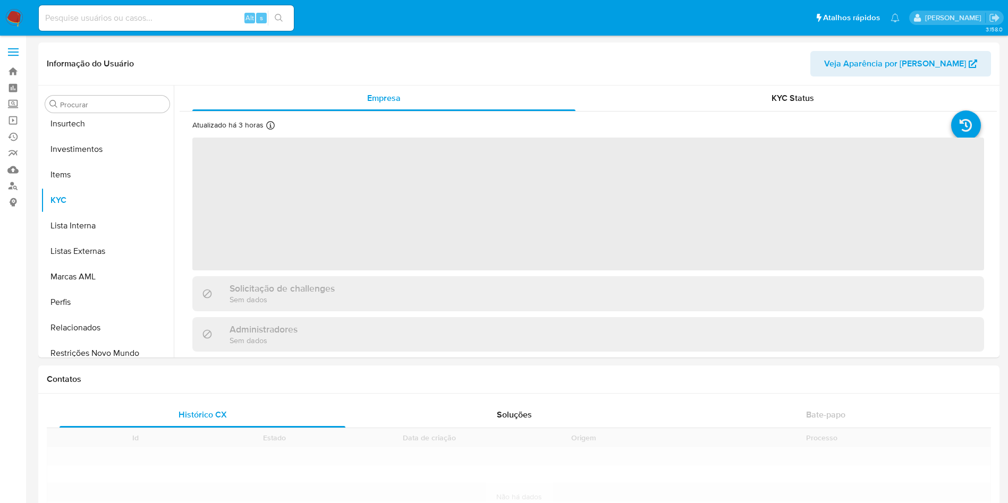
scroll to position [500, 0]
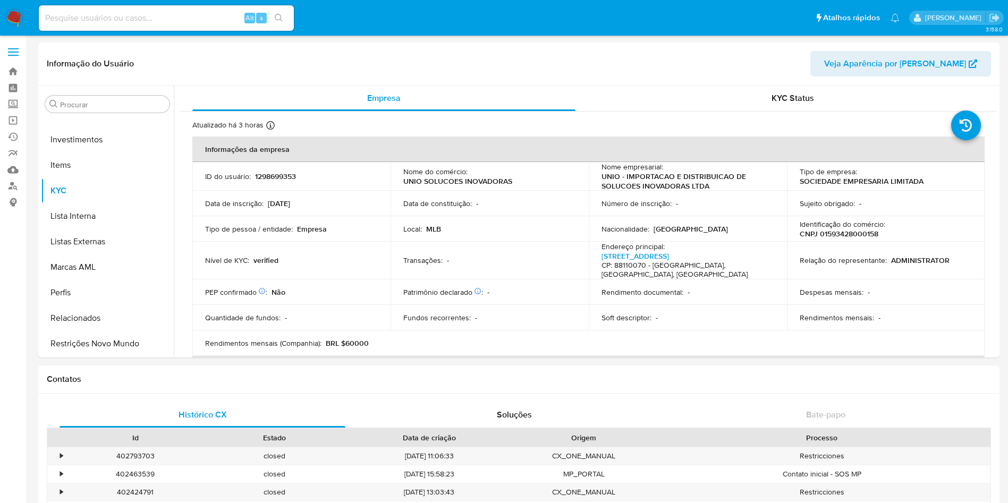
select select "10"
click at [13, 186] on link "Localizador de pessoas" at bounding box center [63, 186] width 126 height 16
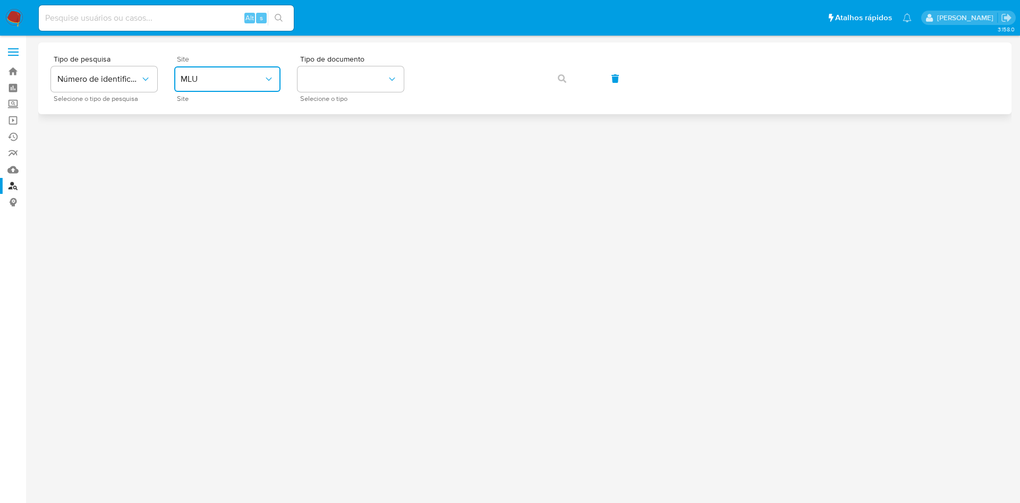
click at [244, 91] on button "MLU" at bounding box center [227, 78] width 106 height 25
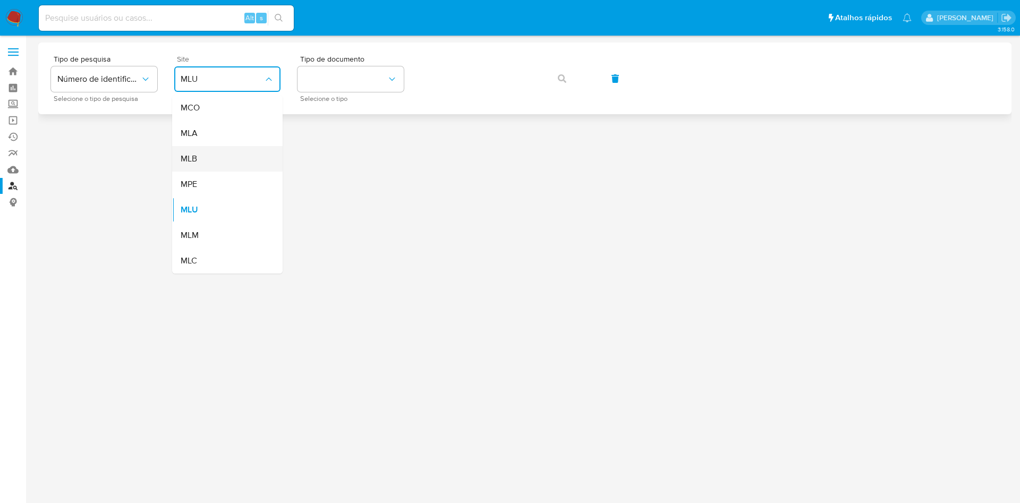
click at [237, 149] on div "MLB" at bounding box center [224, 158] width 87 height 25
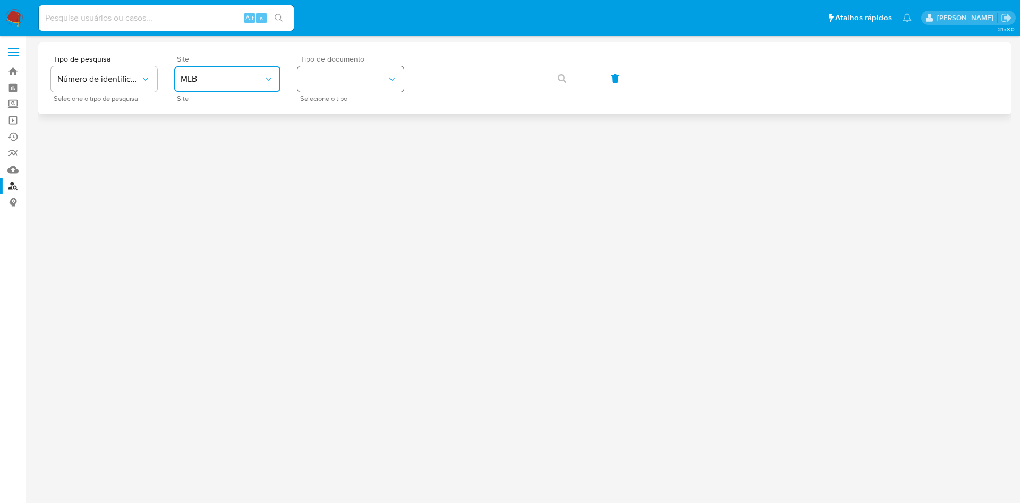
click at [357, 76] on button "identificationType" at bounding box center [350, 78] width 106 height 25
click at [350, 97] on div "CNPJ CNPJ" at bounding box center [347, 113] width 87 height 36
drag, startPoint x: 571, startPoint y: 76, endPoint x: 567, endPoint y: 80, distance: 5.6
click at [571, 76] on button "button" at bounding box center [562, 78] width 36 height 25
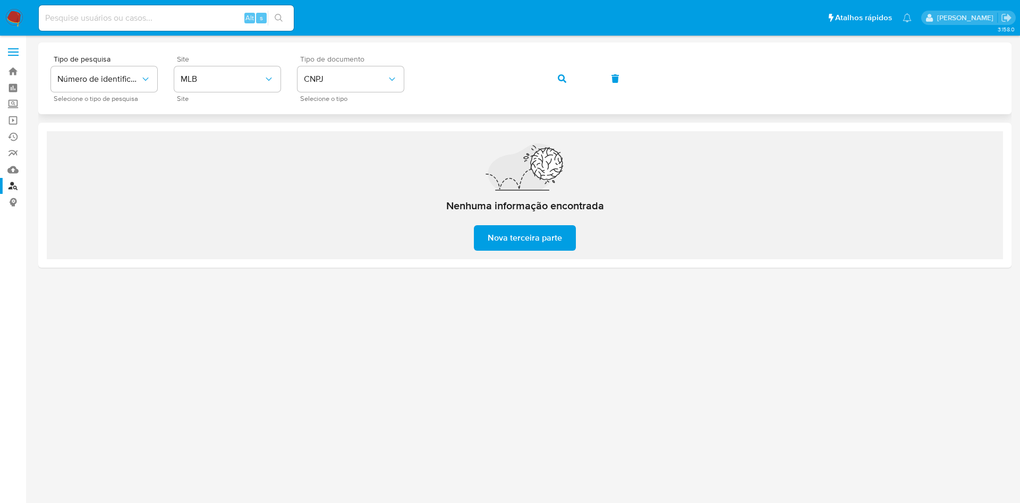
drag, startPoint x: 475, startPoint y: 54, endPoint x: 482, endPoint y: 62, distance: 10.9
click at [479, 56] on div "Tipo de pesquisa Número de identificação Selecione o tipo de pesquisa Site MLB …" at bounding box center [524, 78] width 973 height 72
click at [572, 69] on button "button" at bounding box center [562, 78] width 36 height 25
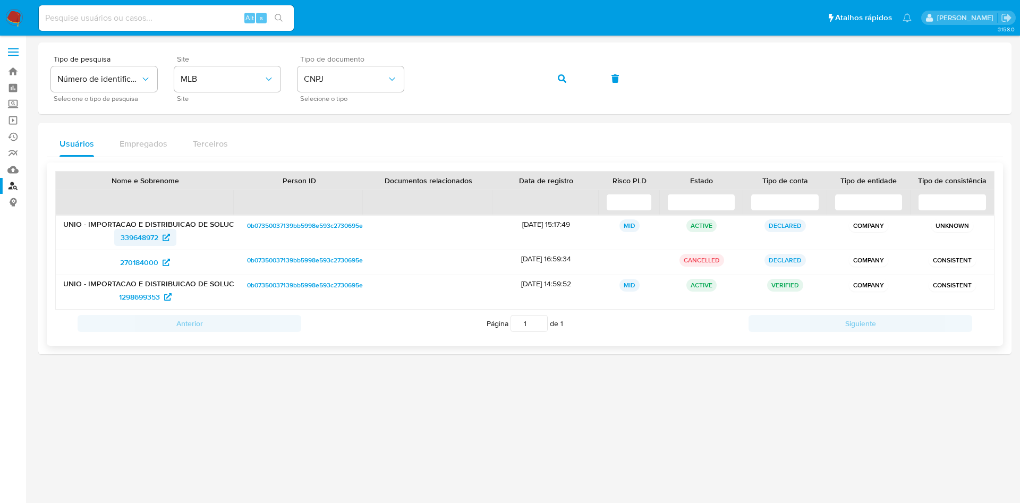
click at [146, 238] on span "339648972" at bounding box center [140, 237] width 38 height 17
click at [150, 262] on span "270184000" at bounding box center [139, 262] width 38 height 17
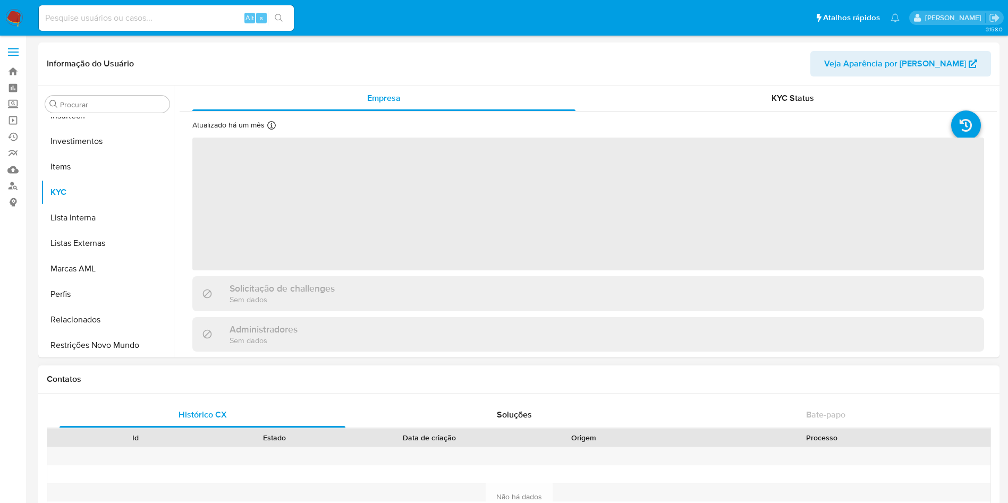
scroll to position [500, 0]
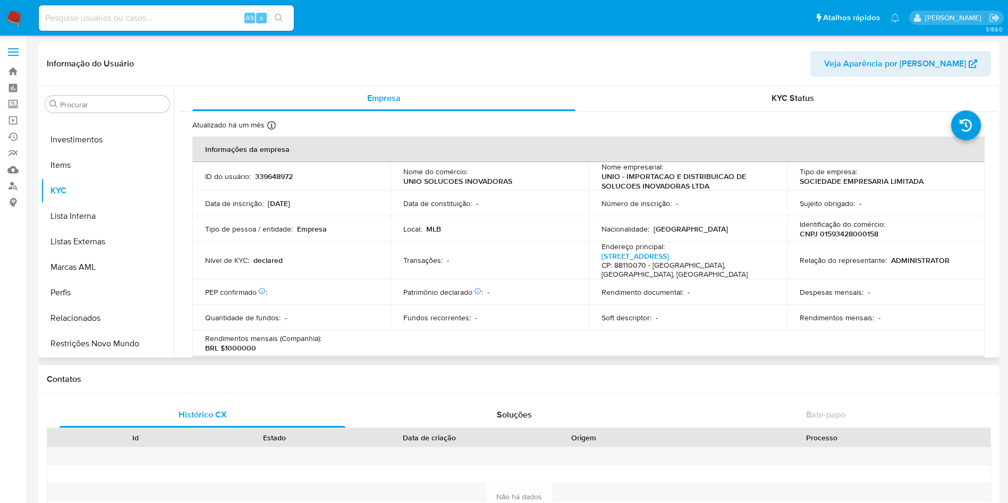
select select "10"
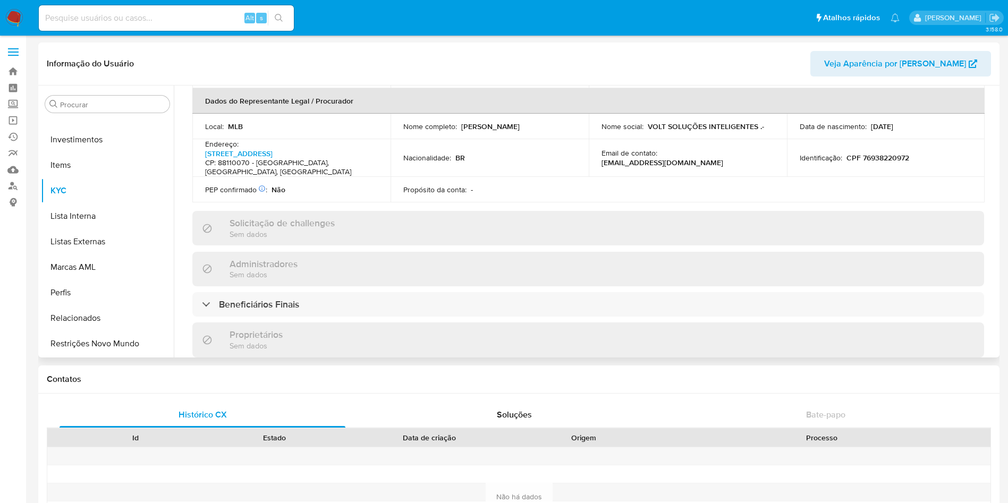
scroll to position [478, 0]
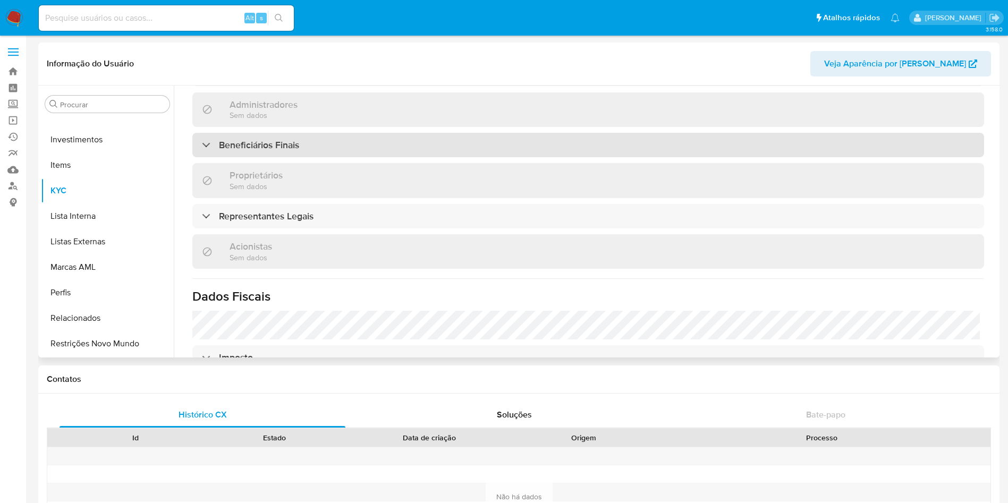
click at [287, 139] on h3 "Beneficiários Finais" at bounding box center [259, 145] width 80 height 12
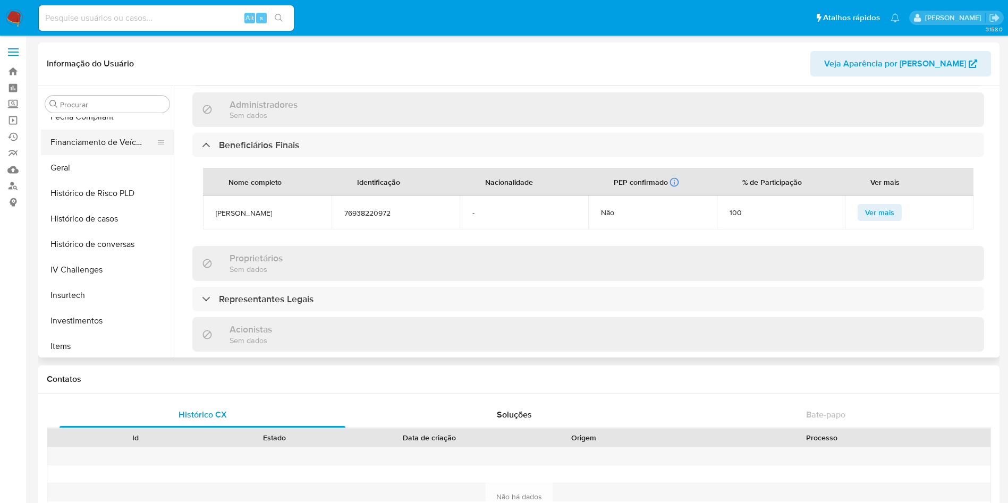
scroll to position [159, 0]
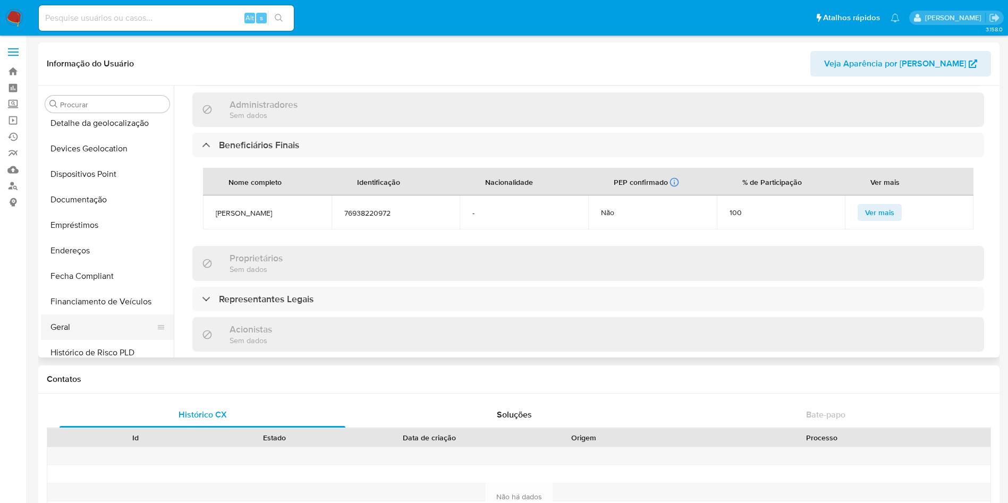
click at [76, 327] on button "Geral" at bounding box center [103, 326] width 124 height 25
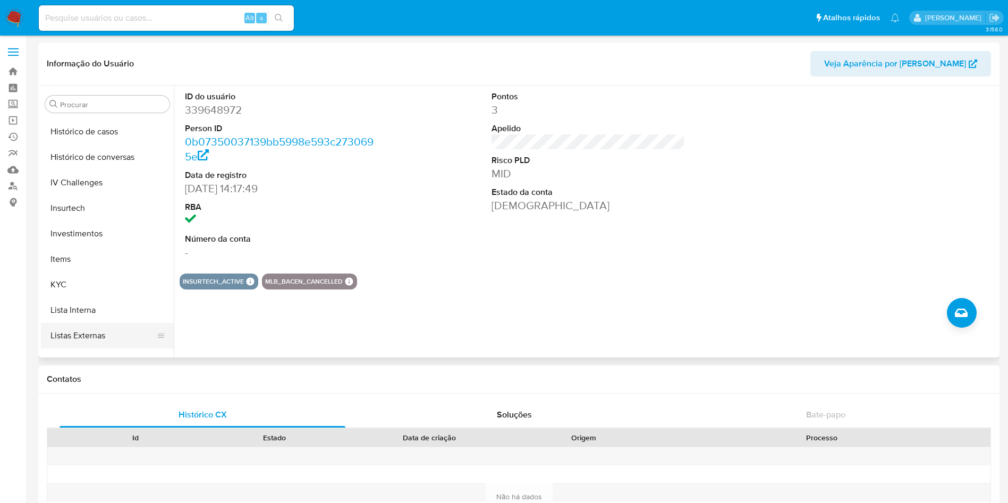
scroll to position [500, 0]
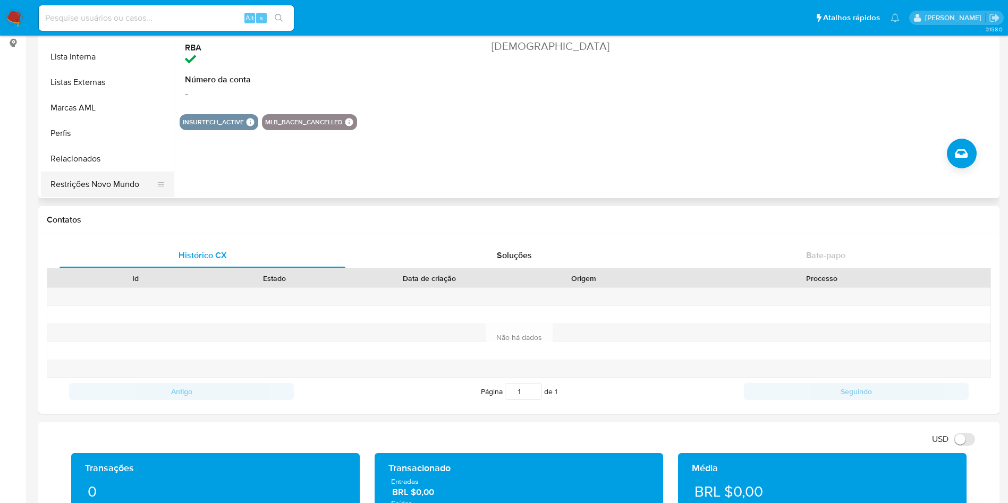
click at [105, 187] on button "Restrições Novo Mundo" at bounding box center [103, 184] width 124 height 25
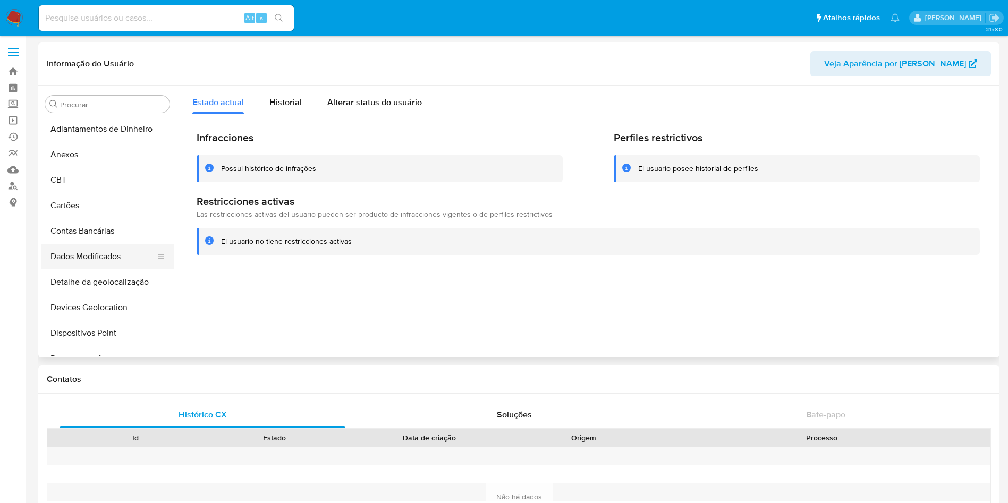
scroll to position [0, 0]
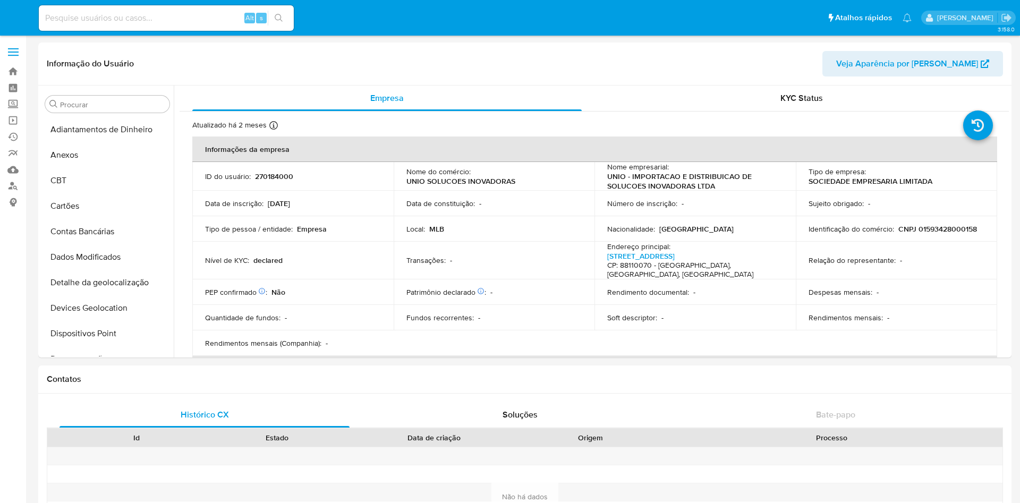
select select "10"
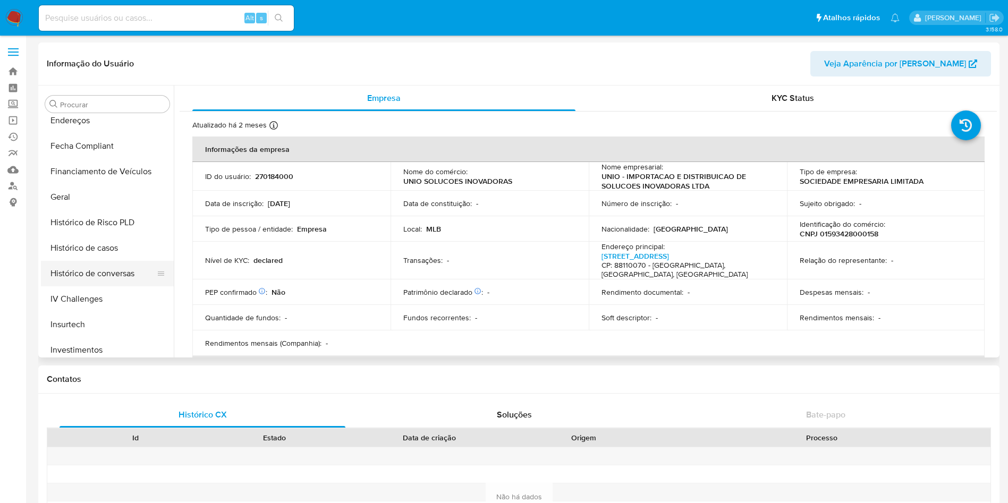
scroll to position [261, 0]
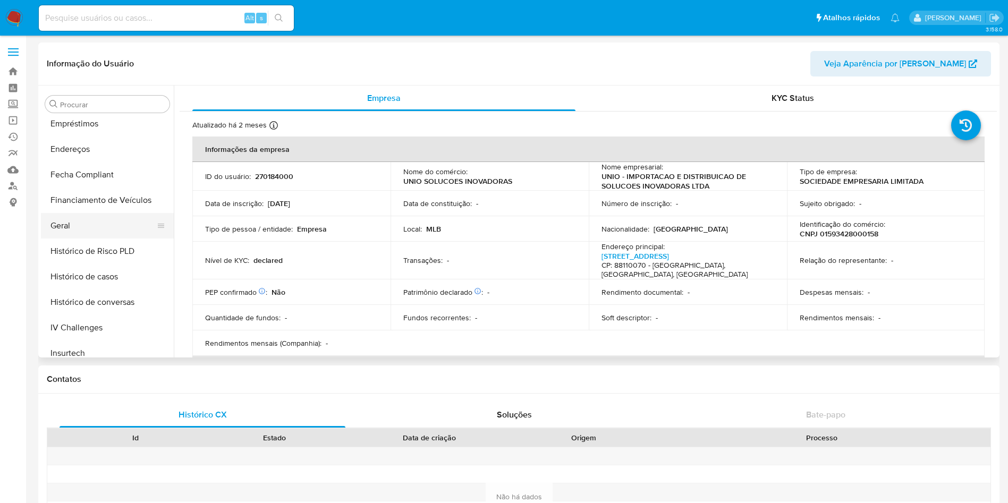
click at [70, 224] on button "Geral" at bounding box center [103, 225] width 124 height 25
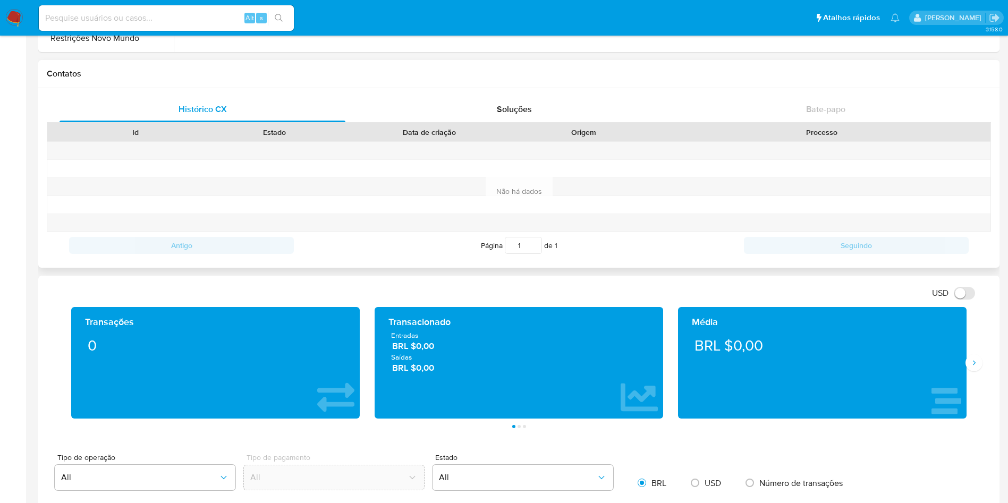
scroll to position [80, 0]
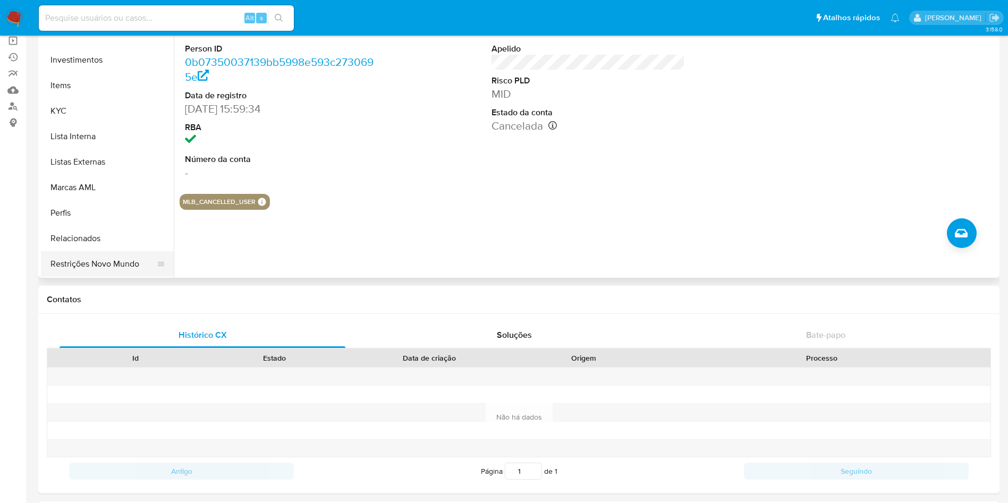
click at [102, 270] on button "Restrições Novo Mundo" at bounding box center [103, 263] width 124 height 25
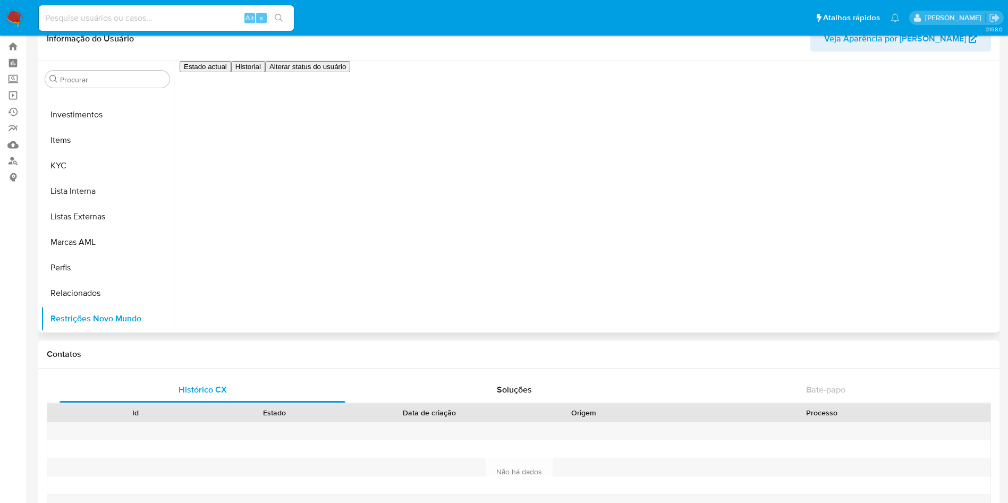
scroll to position [0, 0]
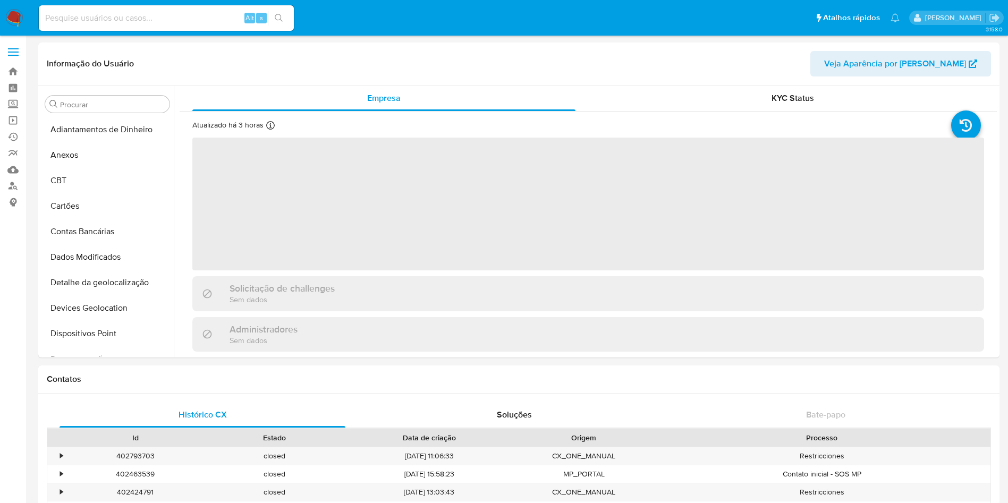
scroll to position [500, 0]
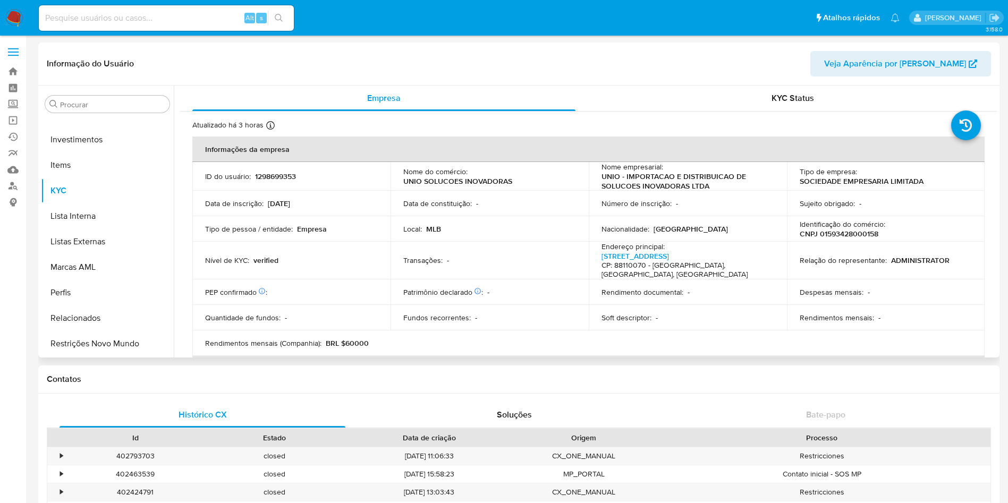
select select "10"
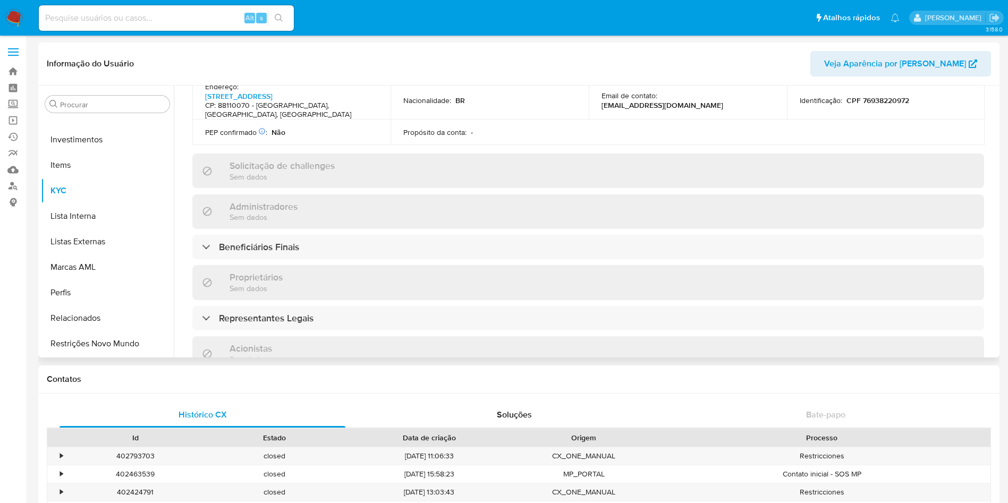
scroll to position [379, 0]
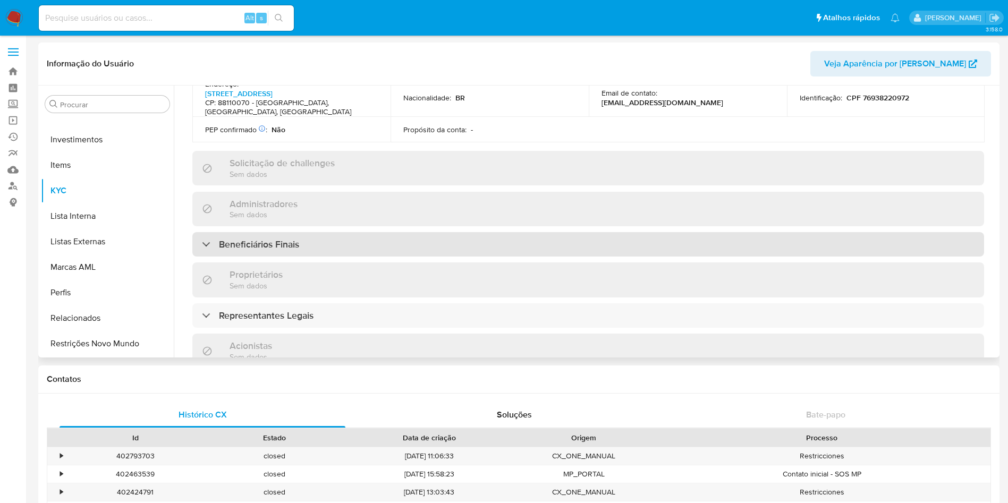
click at [263, 238] on h3 "Beneficiários Finais" at bounding box center [259, 244] width 80 height 12
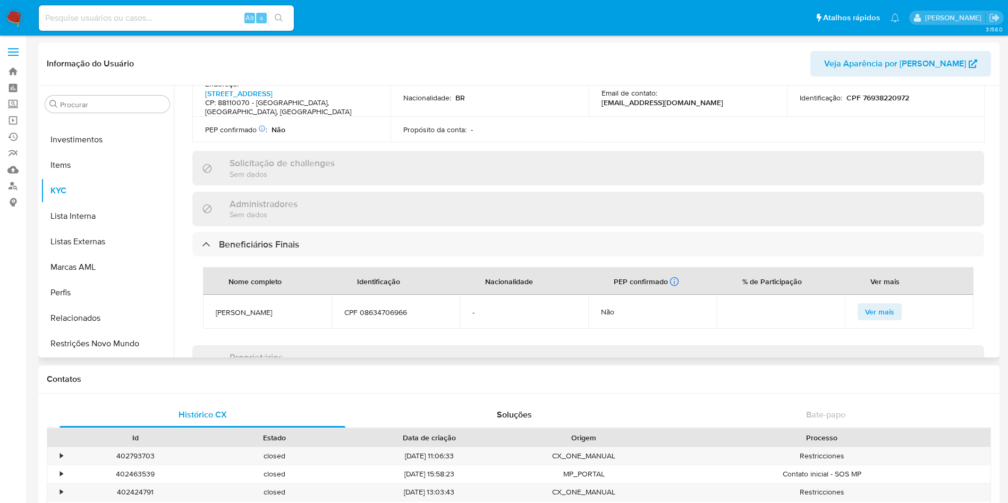
scroll to position [0, 0]
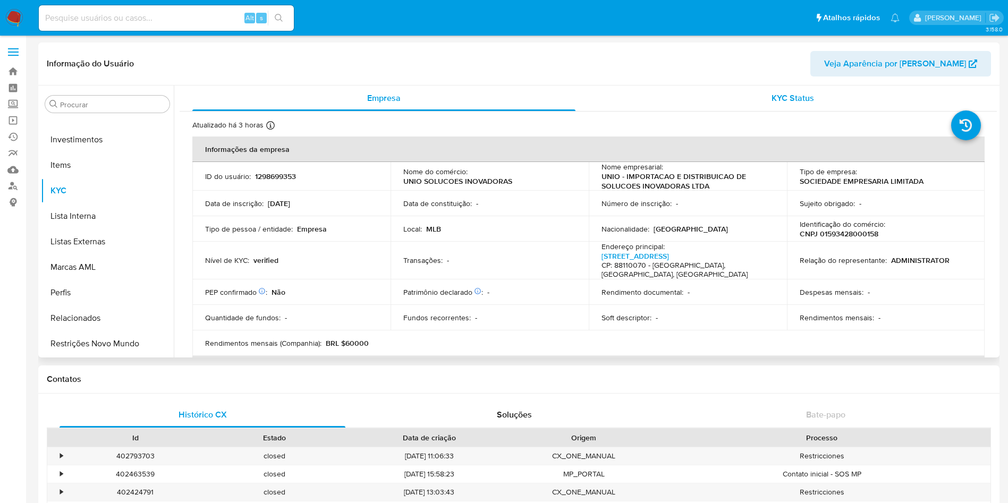
click at [802, 103] on span "KYC Status" at bounding box center [792, 98] width 42 height 12
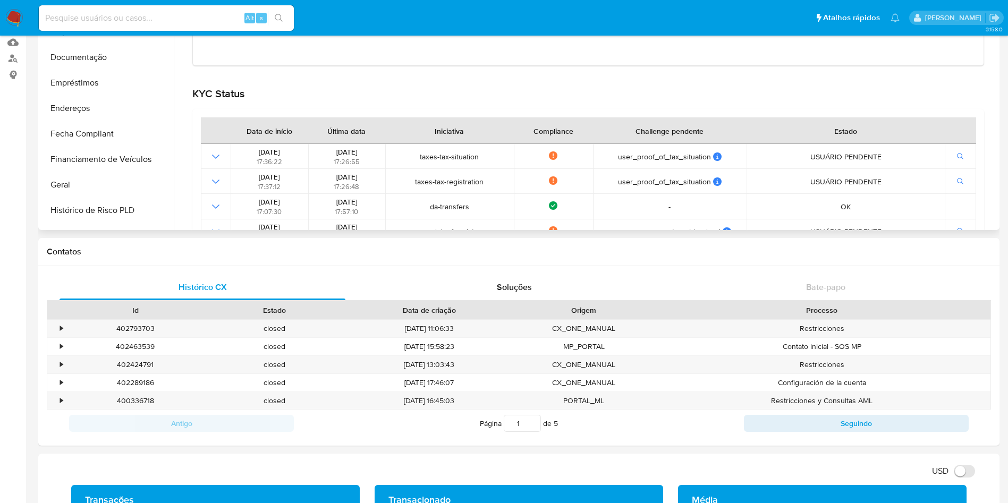
scroll to position [167, 0]
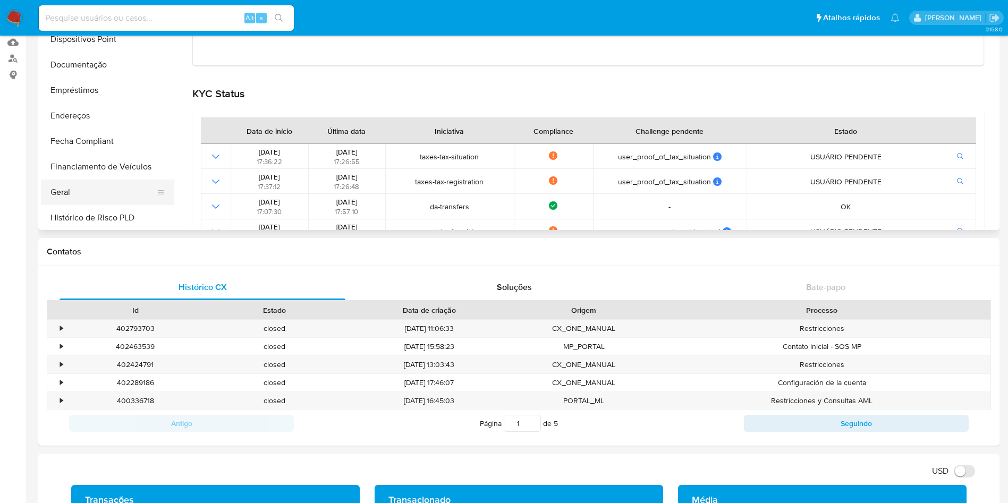
click at [100, 194] on button "Geral" at bounding box center [103, 192] width 124 height 25
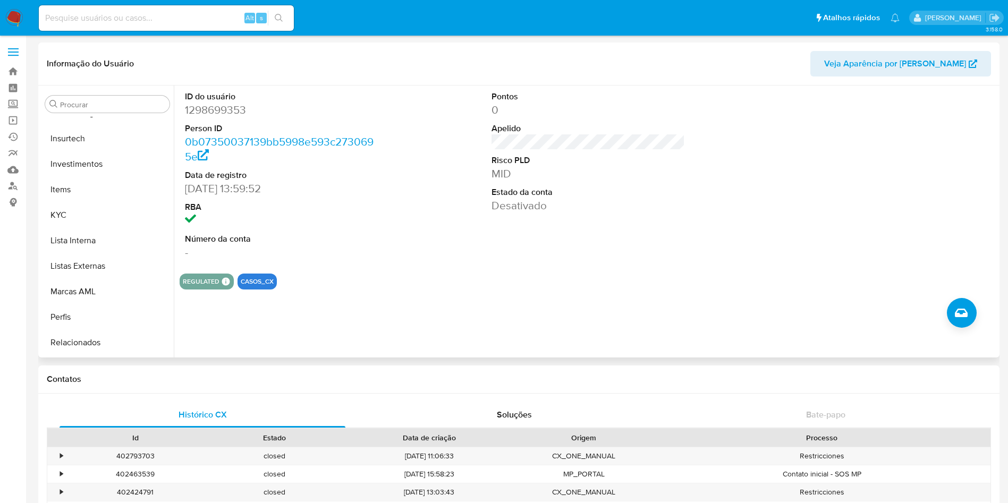
scroll to position [476, 0]
click at [92, 218] on button "KYC" at bounding box center [103, 214] width 124 height 25
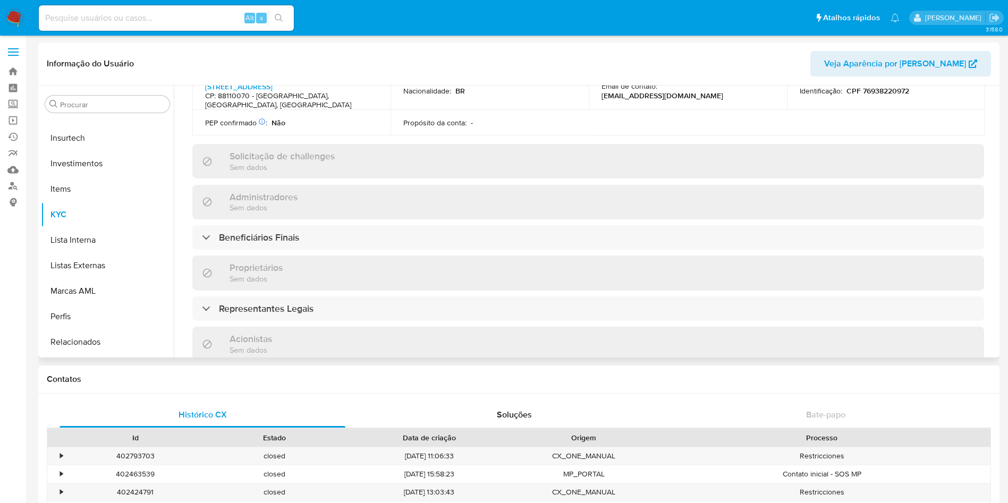
scroll to position [0, 0]
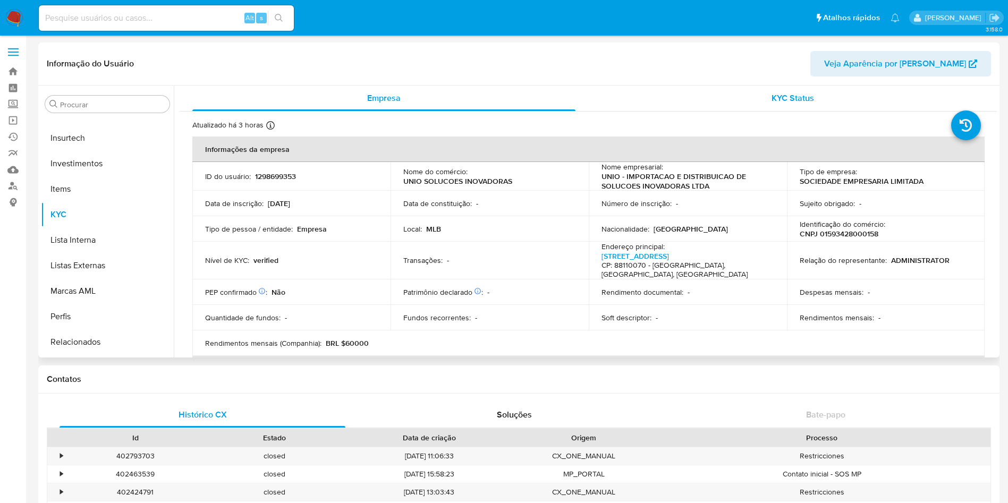
click at [969, 101] on div "KYC Status" at bounding box center [792, 98] width 383 height 25
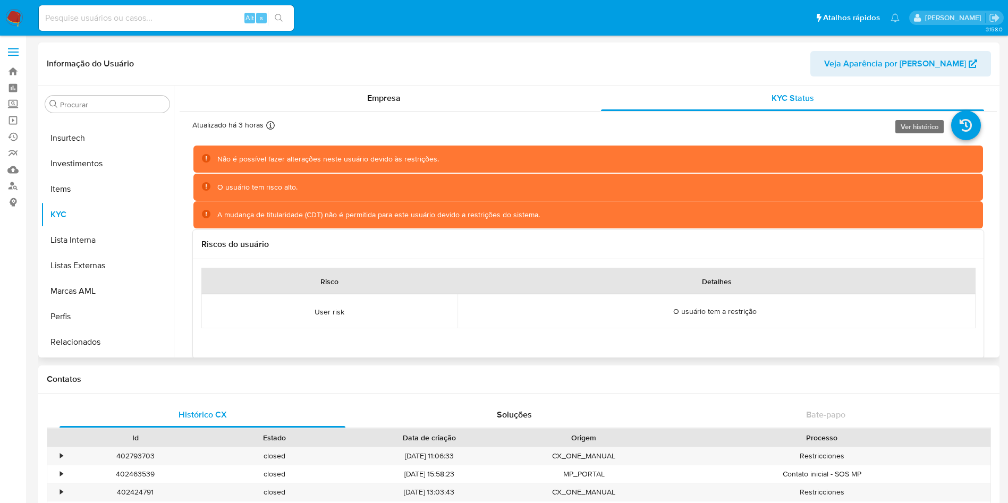
click at [958, 118] on icon at bounding box center [966, 125] width 30 height 30
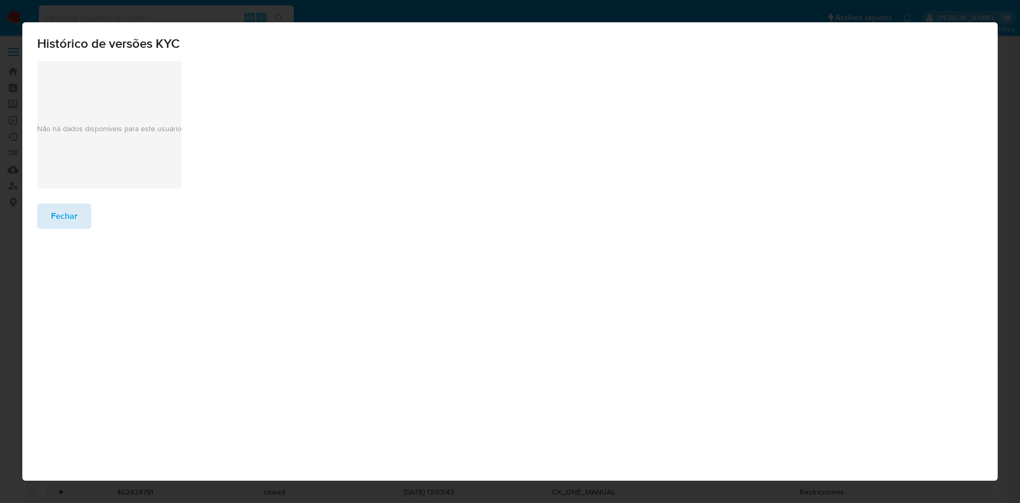
click at [72, 223] on span "Fechar" at bounding box center [64, 215] width 27 height 23
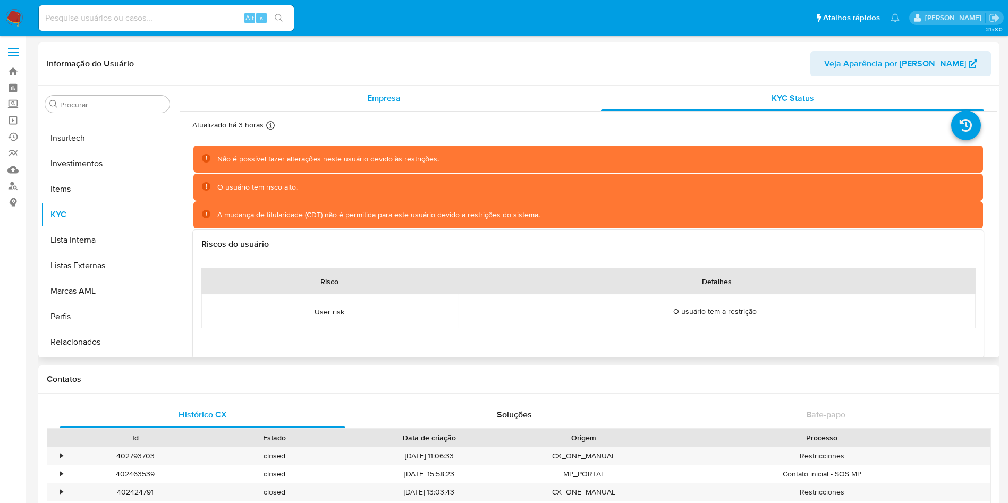
click at [380, 97] on span "Empresa" at bounding box center [383, 98] width 33 height 12
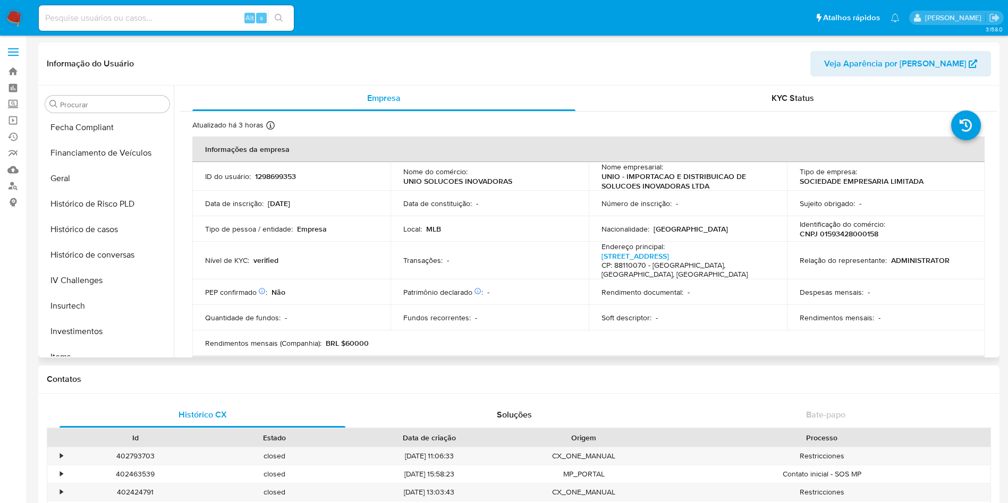
scroll to position [305, 0]
click at [78, 190] on button "Geral" at bounding box center [103, 181] width 124 height 25
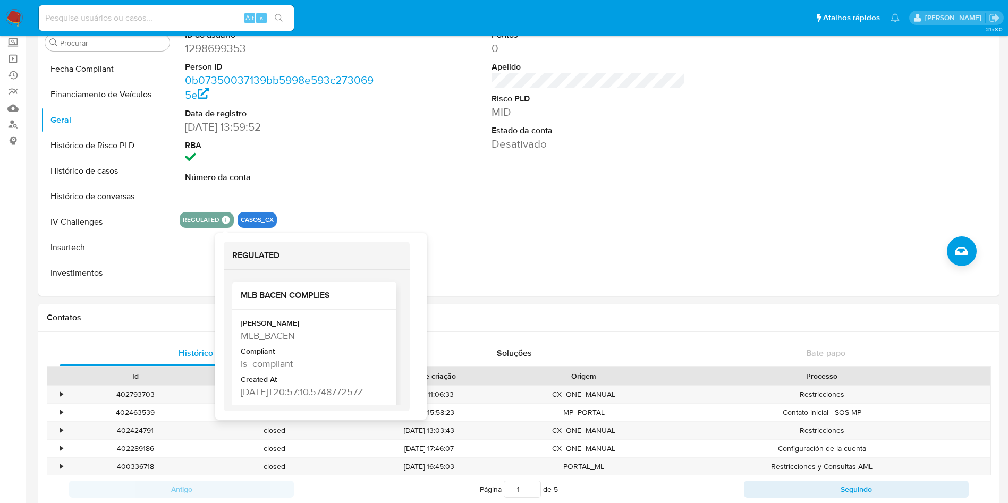
scroll to position [22, 0]
